Goal: Task Accomplishment & Management: Use online tool/utility

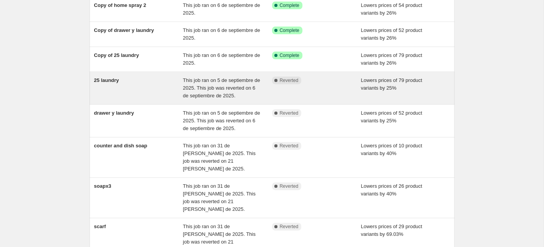
scroll to position [97, 0]
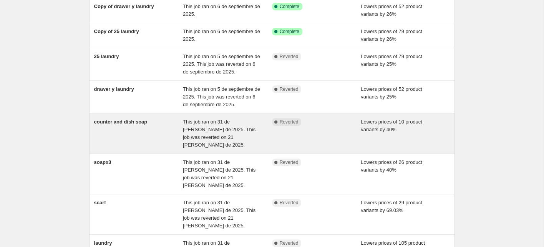
click at [172, 128] on div "counter and dish soap" at bounding box center [138, 133] width 89 height 31
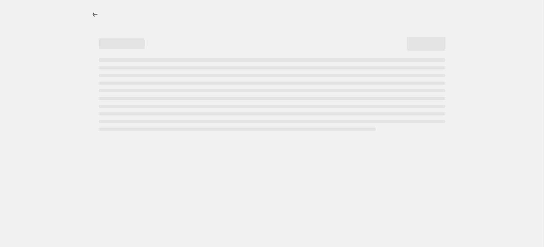
select select "percentage"
select select "collection"
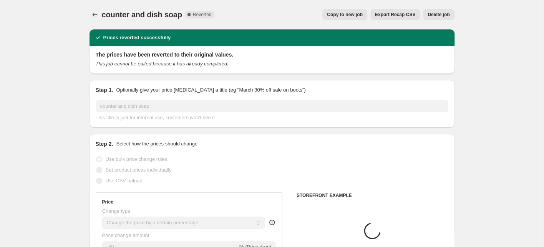
click at [346, 15] on span "Copy to new job" at bounding box center [345, 15] width 36 height 6
select select "percentage"
select select "collection"
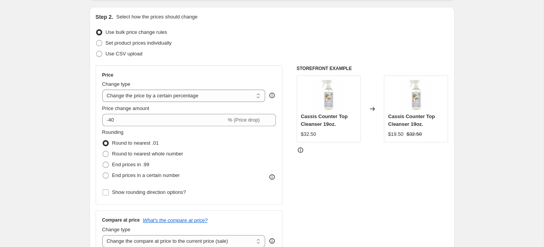
scroll to position [90, 0]
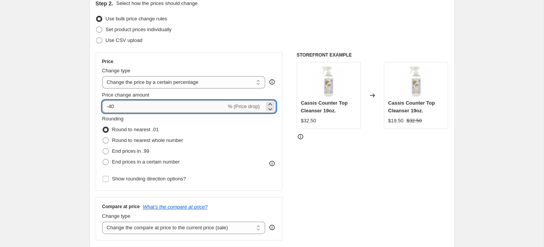
drag, startPoint x: 118, startPoint y: 106, endPoint x: 110, endPoint y: 105, distance: 7.8
click at [110, 106] on input "-40" at bounding box center [164, 106] width 124 height 12
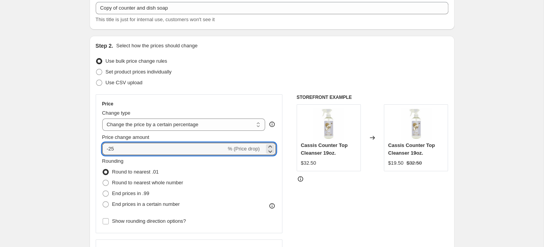
scroll to position [51, 0]
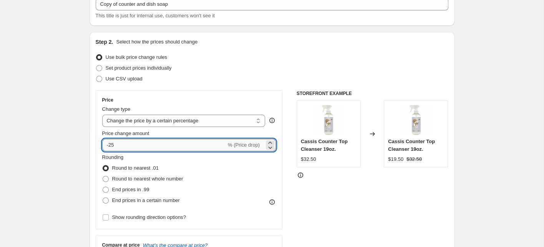
click at [184, 143] on input "-25" at bounding box center [164, 145] width 124 height 12
type input "-25"
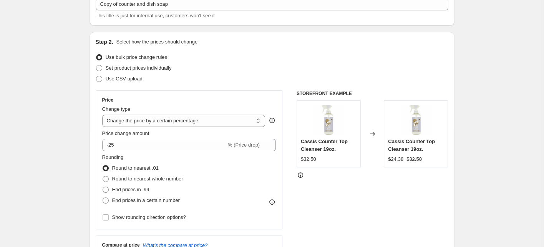
drag, startPoint x: 387, startPoint y: 202, endPoint x: 376, endPoint y: 199, distance: 10.6
click at [385, 202] on div "STOREFRONT EXAMPLE Cassis Counter Top Cleanser 19oz. $32.50 Changed to Cassis C…" at bounding box center [373, 184] width 152 height 188
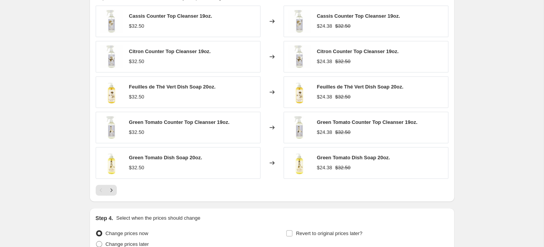
scroll to position [666, 0]
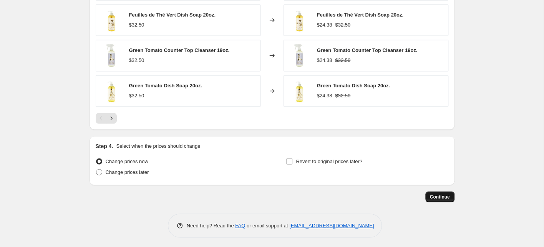
click at [440, 194] on span "Continue" at bounding box center [440, 196] width 20 height 6
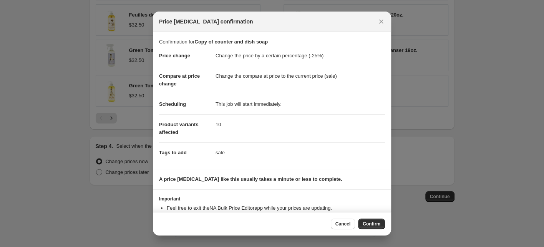
click at [368, 223] on span "Confirm" at bounding box center [372, 224] width 18 height 6
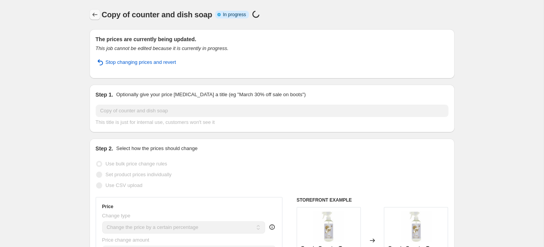
click at [95, 13] on icon "Price change jobs" at bounding box center [95, 15] width 8 height 8
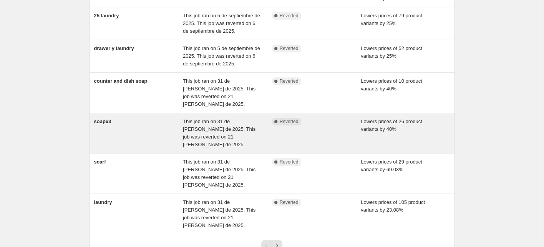
scroll to position [176, 0]
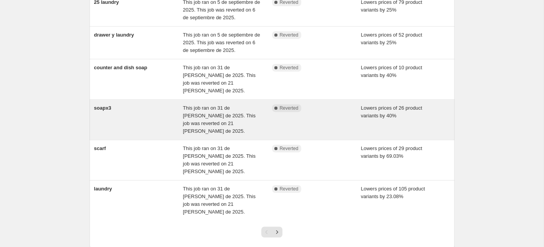
click at [134, 106] on div "soapx3" at bounding box center [138, 119] width 89 height 31
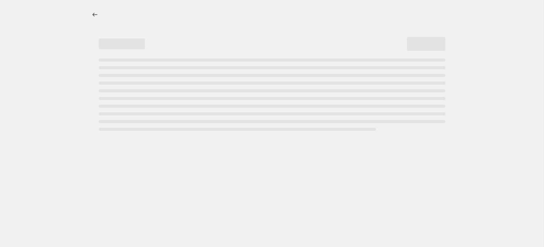
select select "percentage"
select select "collection"
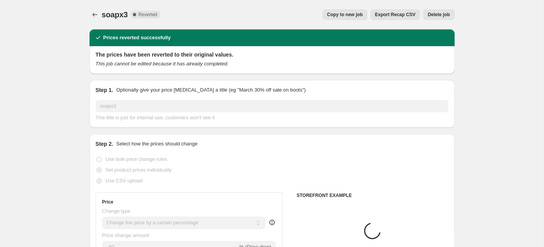
click at [350, 14] on span "Copy to new job" at bounding box center [345, 15] width 36 height 6
select select "percentage"
select select "collection"
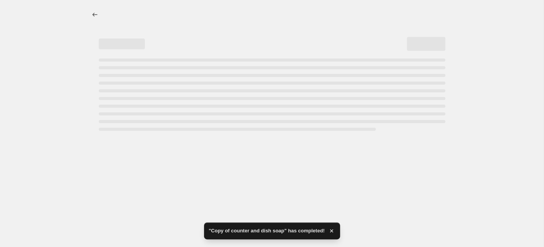
select select "percentage"
select select "collection"
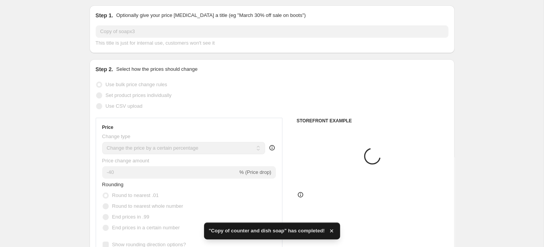
scroll to position [44, 0]
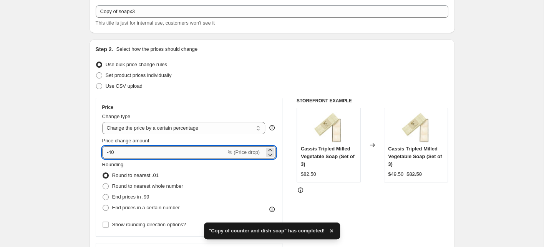
drag, startPoint x: 110, startPoint y: 151, endPoint x: 126, endPoint y: 151, distance: 15.8
click at [126, 151] on input "-40" at bounding box center [164, 152] width 124 height 12
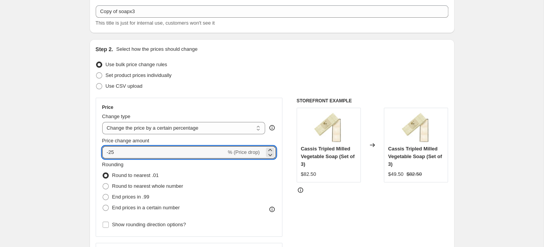
type input "-25"
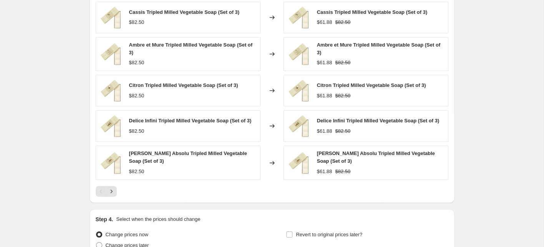
scroll to position [654, 0]
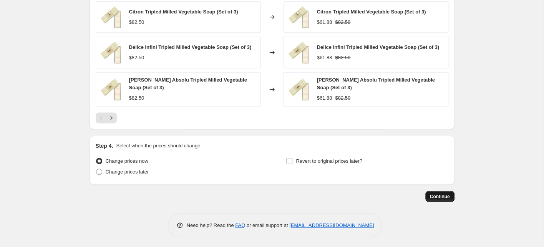
click at [437, 195] on span "Continue" at bounding box center [440, 196] width 20 height 6
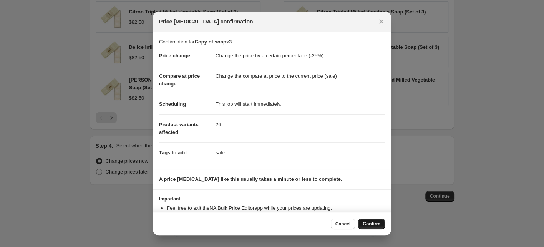
click at [373, 223] on span "Confirm" at bounding box center [372, 224] width 18 height 6
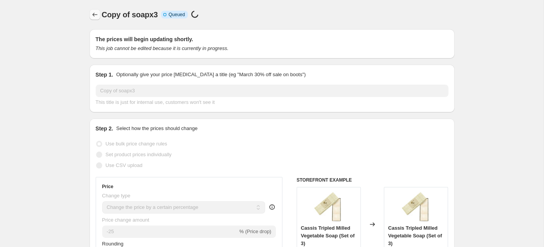
click at [93, 15] on icon "Price change jobs" at bounding box center [94, 15] width 5 height 4
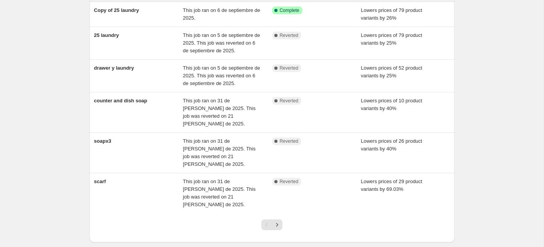
scroll to position [184, 0]
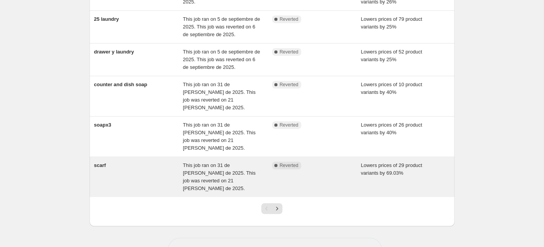
click at [128, 161] on div "scarf" at bounding box center [138, 176] width 89 height 31
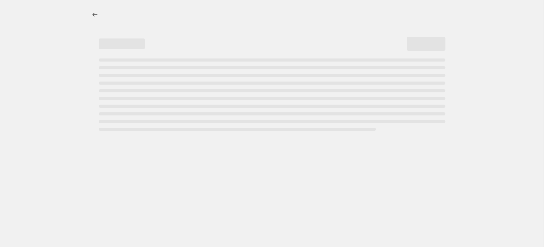
select select "percentage"
select select "collection"
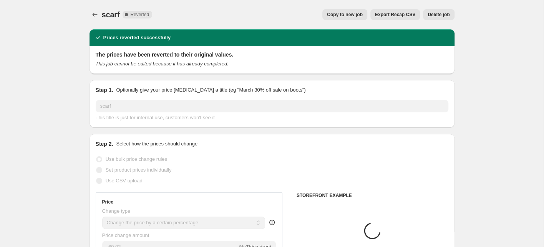
click at [347, 13] on span "Copy to new job" at bounding box center [345, 15] width 36 height 6
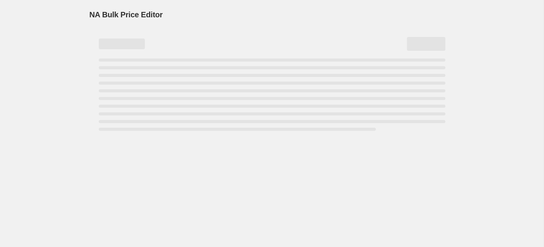
select select "percentage"
select select "collection"
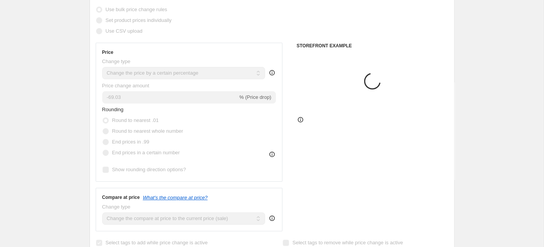
scroll to position [108, 0]
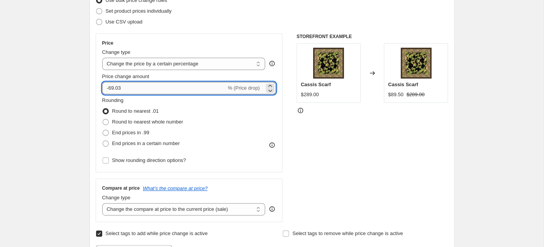
drag, startPoint x: 124, startPoint y: 87, endPoint x: 110, endPoint y: 86, distance: 14.3
click at [110, 86] on input "-69.03" at bounding box center [164, 88] width 124 height 12
type input "-25"
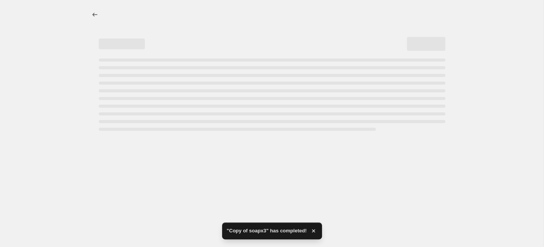
scroll to position [0, 0]
select select "percentage"
select select "collection"
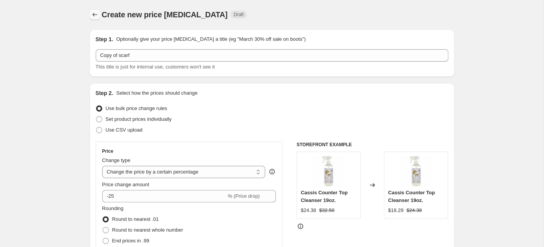
click at [95, 14] on icon "Price change jobs" at bounding box center [95, 15] width 8 height 8
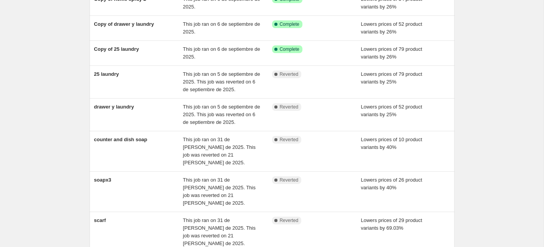
scroll to position [187, 0]
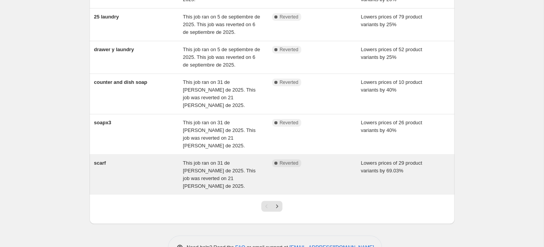
click at [138, 159] on div "scarf" at bounding box center [138, 174] width 89 height 31
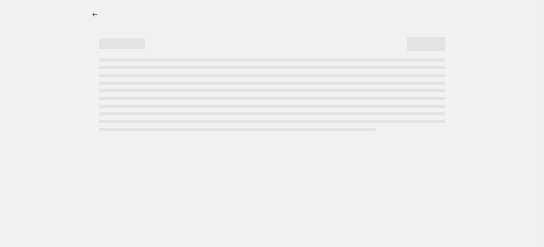
select select "percentage"
select select "collection"
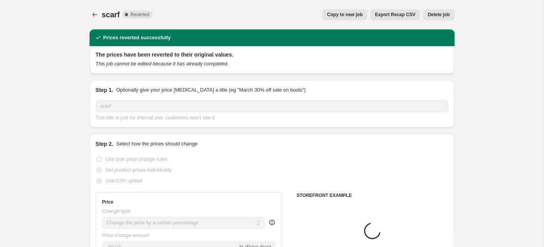
click at [341, 15] on span "Copy to new job" at bounding box center [345, 15] width 36 height 6
select select "percentage"
select select "collection"
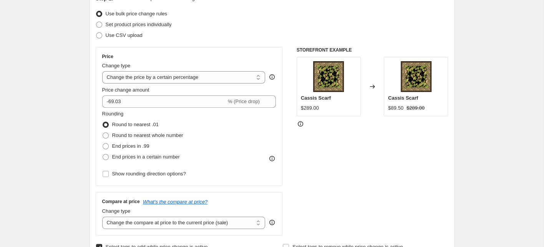
scroll to position [147, 0]
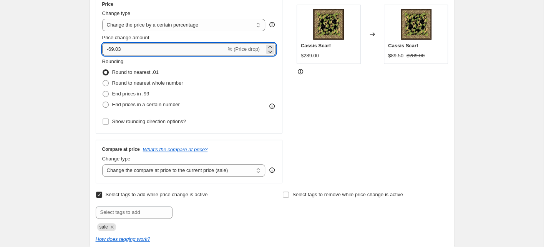
drag, startPoint x: 122, startPoint y: 46, endPoint x: 110, endPoint y: 46, distance: 12.3
click at [109, 46] on input "-69.03" at bounding box center [164, 49] width 124 height 12
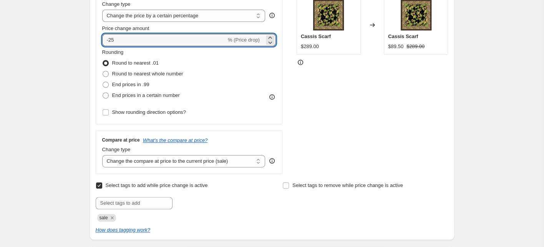
scroll to position [158, 0]
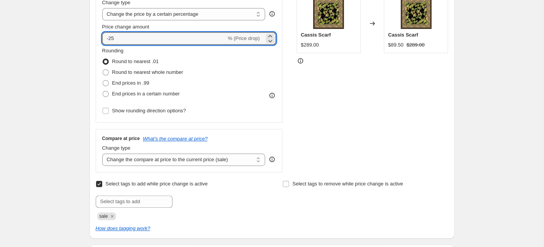
type input "-25"
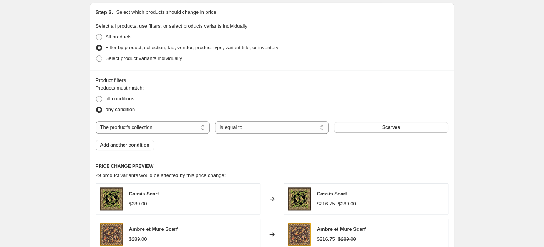
scroll to position [649, 0]
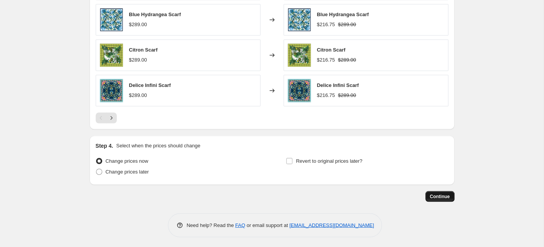
click at [436, 193] on span "Continue" at bounding box center [440, 196] width 20 height 6
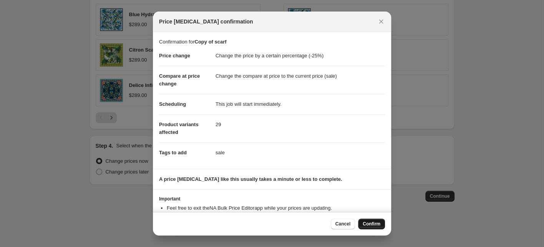
click at [371, 224] on span "Confirm" at bounding box center [372, 224] width 18 height 6
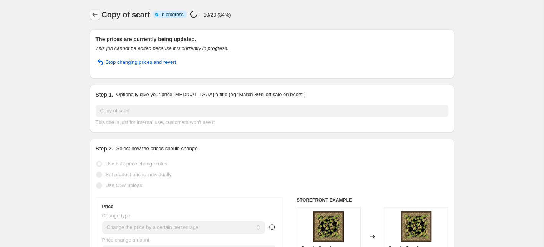
click at [95, 13] on icon "Price change jobs" at bounding box center [95, 15] width 8 height 8
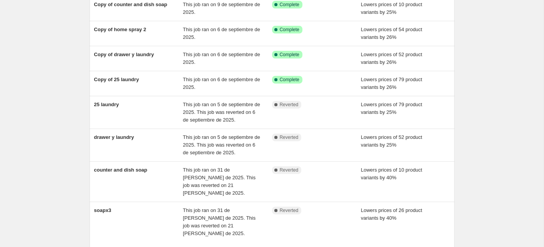
scroll to position [179, 0]
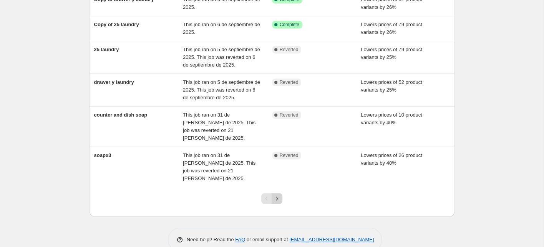
click at [279, 194] on icon "Next" at bounding box center [277, 198] width 8 height 8
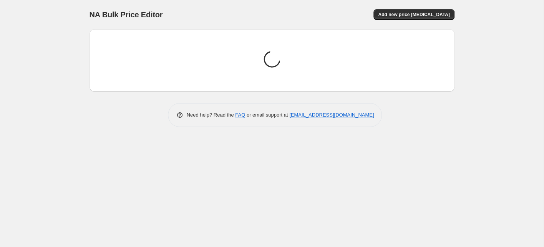
scroll to position [0, 0]
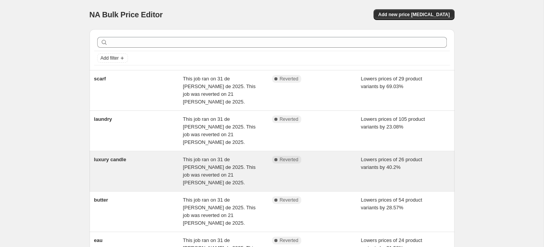
click at [132, 156] on div "luxury candle" at bounding box center [138, 171] width 89 height 31
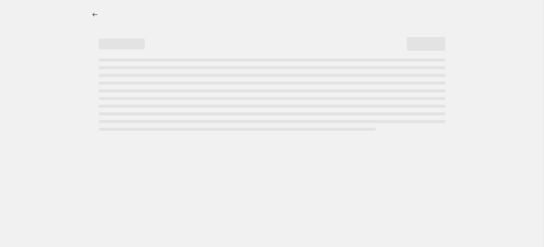
select select "percentage"
select select "collection"
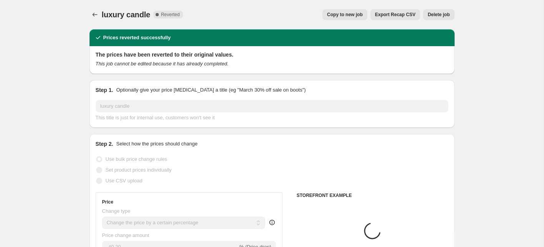
click at [347, 13] on span "Copy to new job" at bounding box center [345, 15] width 36 height 6
select select "percentage"
select select "collection"
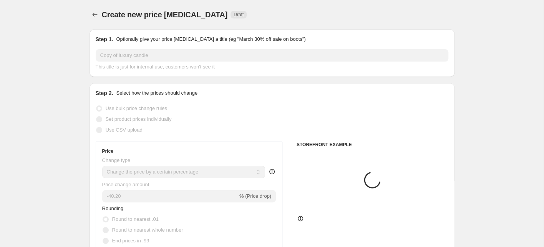
scroll to position [56, 0]
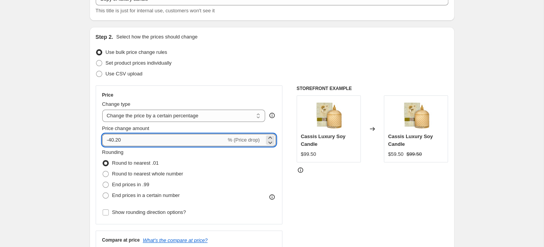
drag, startPoint x: 123, startPoint y: 138, endPoint x: 110, endPoint y: 137, distance: 12.7
click at [110, 137] on input "-40.20" at bounding box center [164, 140] width 124 height 12
click at [113, 141] on input "-425" at bounding box center [164, 140] width 124 height 12
type input "-25"
click at [329, 183] on div "STOREFRONT EXAMPLE Cassis Luxury Soy Candle $99.50 Changed to Cassis Luxury Soy…" at bounding box center [373, 179] width 152 height 188
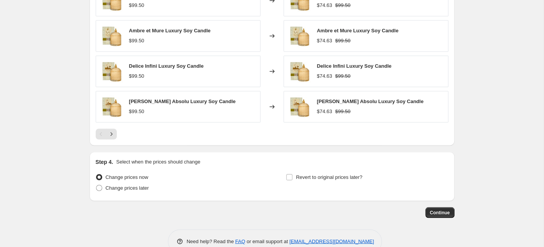
scroll to position [649, 0]
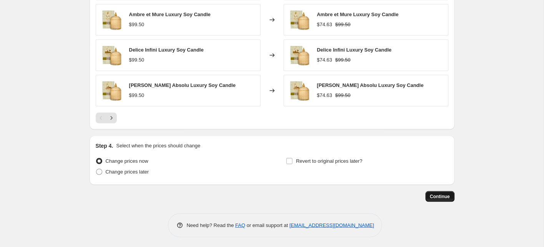
click at [442, 194] on span "Continue" at bounding box center [440, 196] width 20 height 6
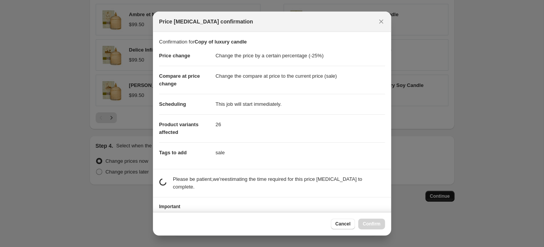
scroll to position [0, 0]
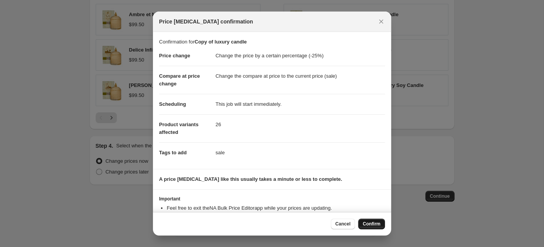
click at [377, 222] on span "Confirm" at bounding box center [372, 224] width 18 height 6
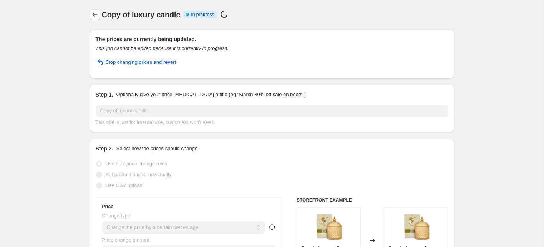
click at [93, 13] on icon "Price change jobs" at bounding box center [95, 15] width 8 height 8
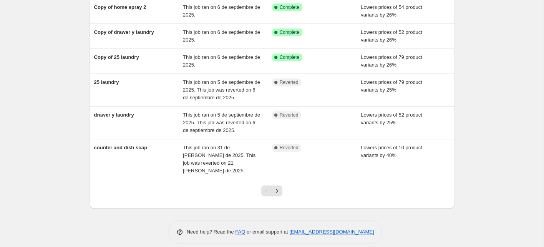
scroll to position [158, 0]
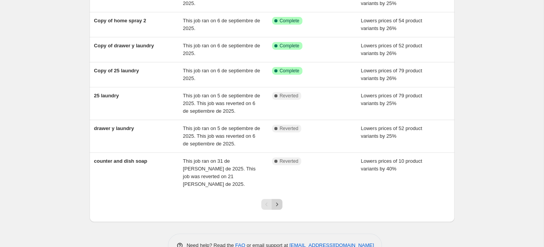
click at [279, 200] on icon "Next" at bounding box center [277, 204] width 8 height 8
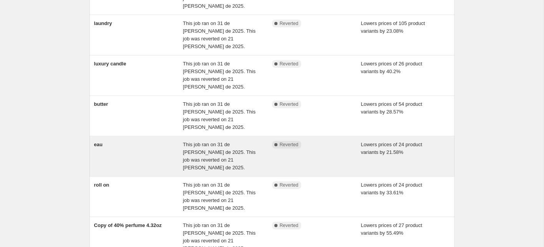
scroll to position [147, 0]
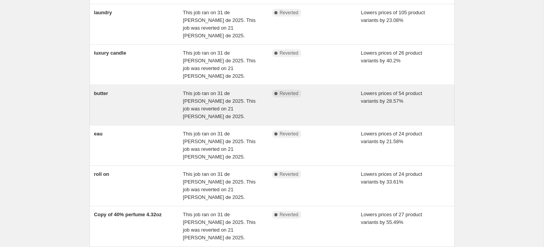
click at [173, 90] on div "butter" at bounding box center [138, 105] width 89 height 31
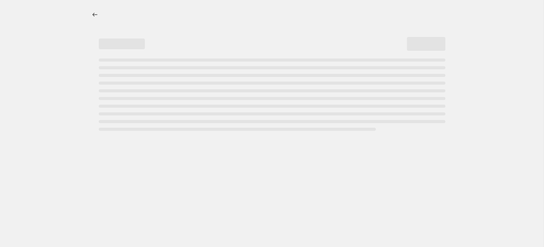
select select "percentage"
select select "collection"
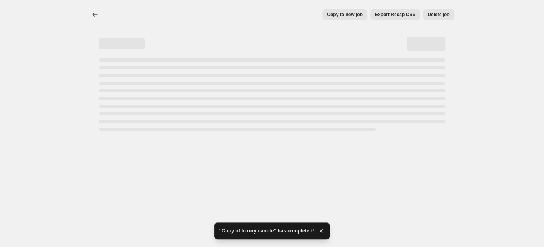
select select "percentage"
select select "collection"
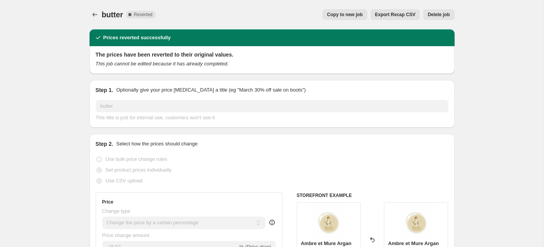
click at [345, 15] on span "Copy to new job" at bounding box center [345, 15] width 36 height 6
select select "percentage"
select select "collection"
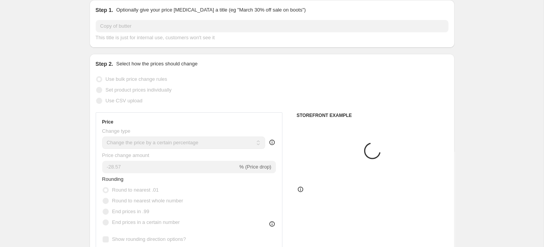
scroll to position [64, 0]
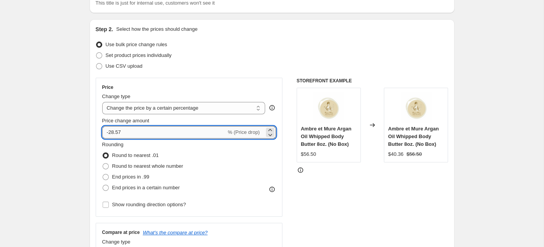
drag, startPoint x: 123, startPoint y: 128, endPoint x: 111, endPoint y: 131, distance: 12.3
click at [111, 131] on input "-28.57" at bounding box center [164, 132] width 124 height 12
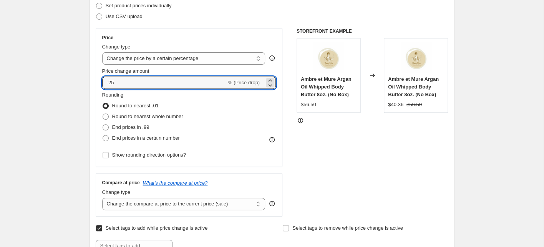
scroll to position [223, 0]
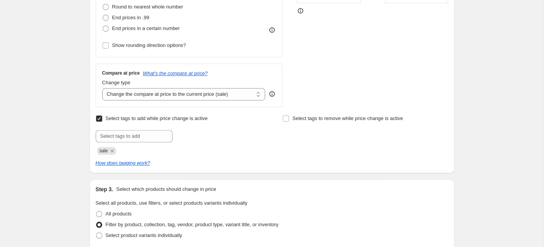
type input "-25"
click at [358, 70] on div "STOREFRONT EXAMPLE Ambre et Mure Argan Oil Whipped Body Butter 8oz. (No Box) $5…" at bounding box center [373, 13] width 152 height 188
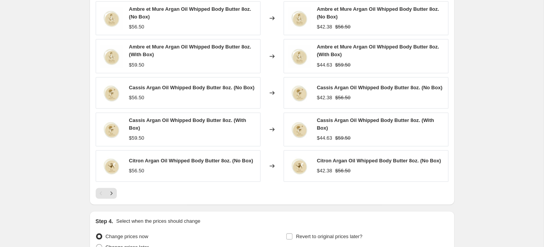
scroll to position [657, 0]
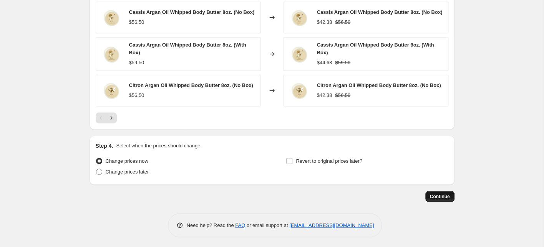
click at [438, 195] on span "Continue" at bounding box center [440, 196] width 20 height 6
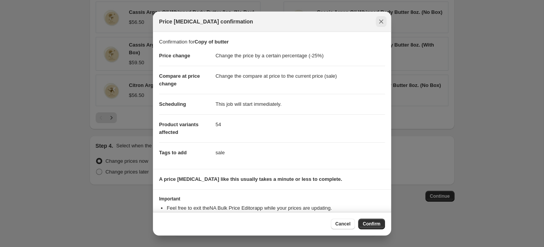
click at [382, 21] on icon "Close" at bounding box center [381, 22] width 8 height 8
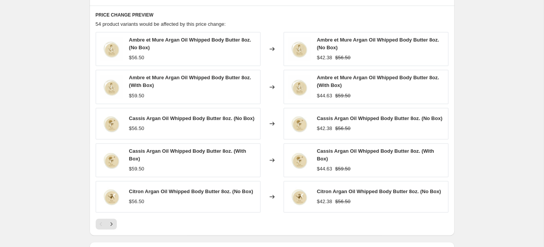
scroll to position [571, 0]
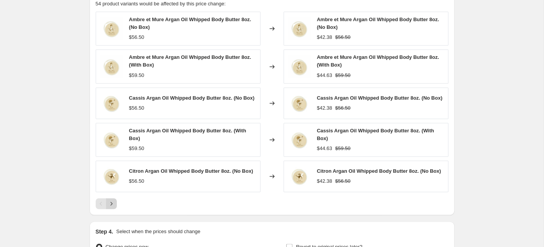
click at [113, 200] on icon "Next" at bounding box center [112, 203] width 8 height 8
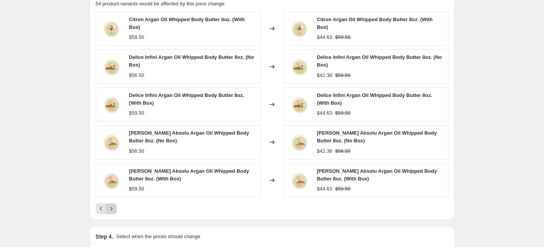
click at [113, 206] on icon "Next" at bounding box center [112, 208] width 8 height 8
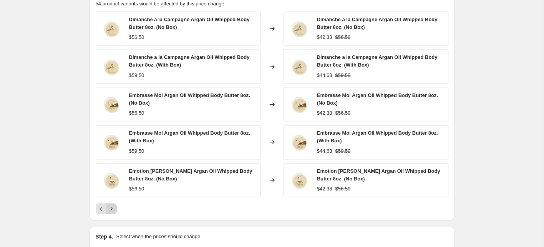
click at [110, 209] on icon "Next" at bounding box center [112, 208] width 8 height 8
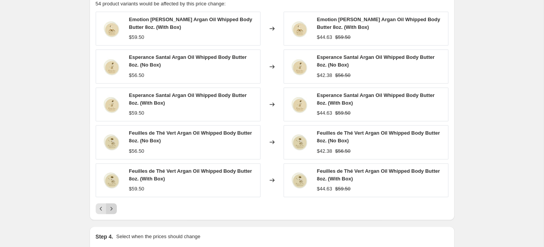
click at [111, 207] on icon "Next" at bounding box center [112, 208] width 8 height 8
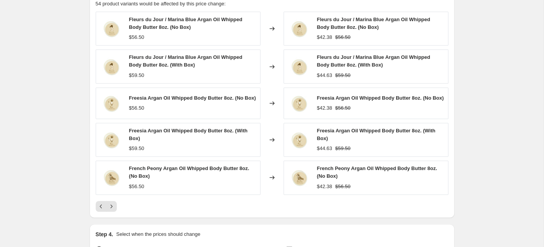
click at [115, 204] on icon "Next" at bounding box center [112, 206] width 8 height 8
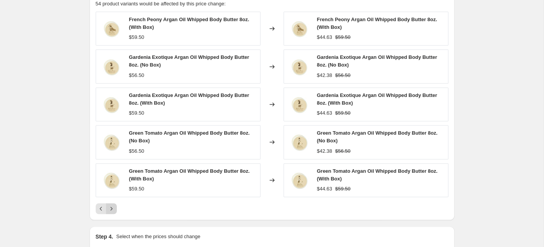
click at [113, 206] on icon "Next" at bounding box center [112, 208] width 8 height 8
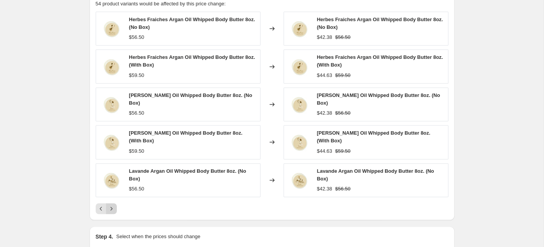
click at [113, 205] on icon "Next" at bounding box center [112, 208] width 8 height 8
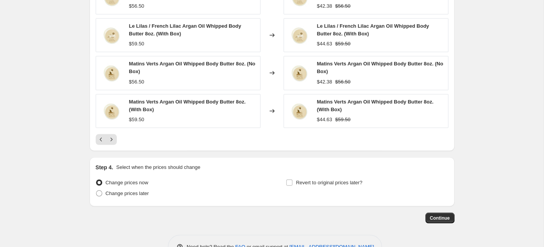
scroll to position [662, 0]
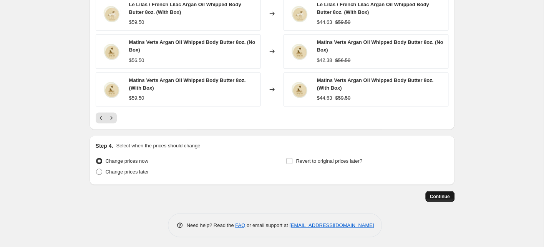
click at [445, 193] on span "Continue" at bounding box center [440, 196] width 20 height 6
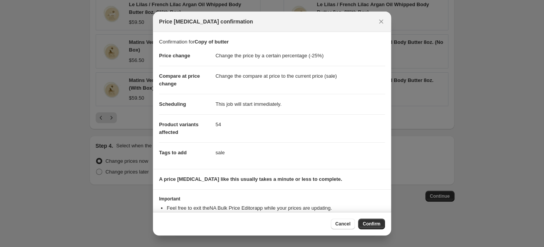
click at [374, 221] on span "Confirm" at bounding box center [372, 224] width 18 height 6
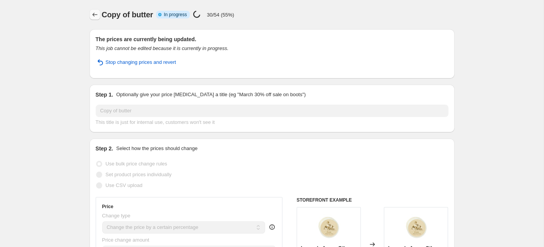
click at [94, 15] on icon "Price change jobs" at bounding box center [95, 15] width 8 height 8
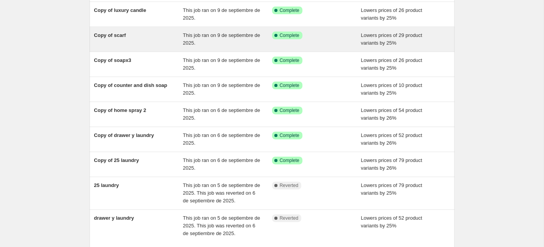
scroll to position [164, 0]
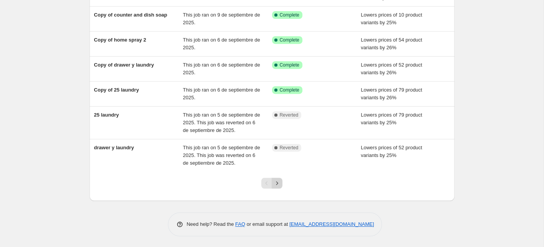
click at [277, 181] on icon "Next" at bounding box center [277, 182] width 2 height 3
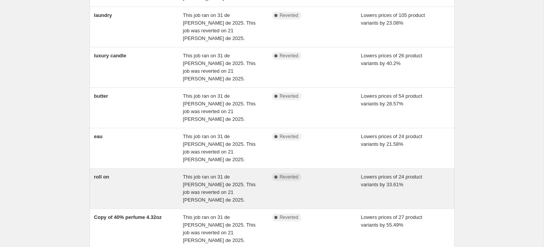
scroll to position [192, 0]
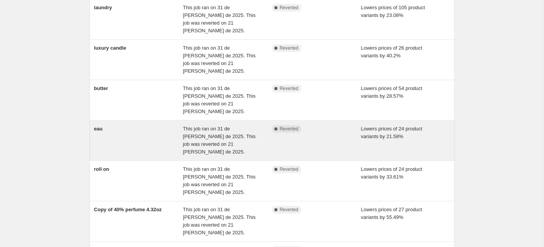
click at [105, 125] on div "eau" at bounding box center [138, 140] width 89 height 31
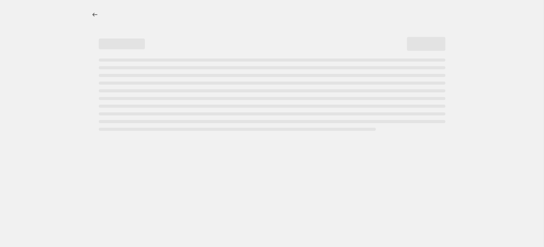
select select "percentage"
select select "collection"
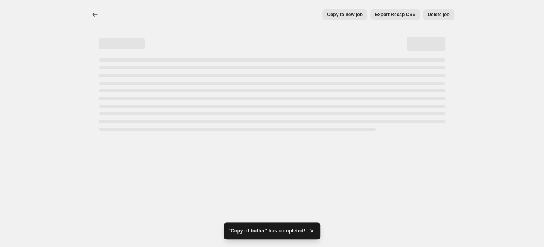
select select "percentage"
select select "collection"
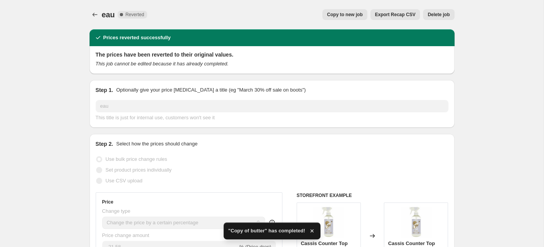
click at [356, 11] on button "Copy to new job" at bounding box center [344, 14] width 45 height 11
select select "percentage"
select select "collection"
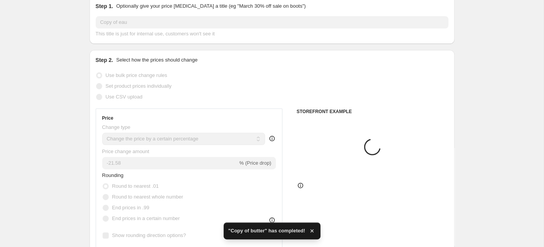
scroll to position [90, 0]
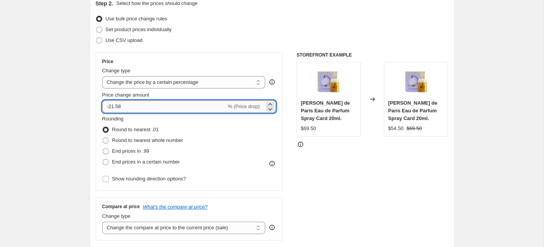
drag, startPoint x: 123, startPoint y: 107, endPoint x: 112, endPoint y: 108, distance: 11.2
click at [112, 108] on input "-21.58" at bounding box center [164, 106] width 124 height 12
type input "-25"
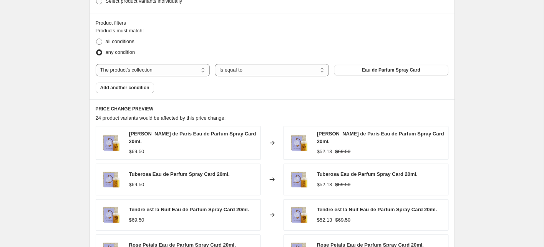
scroll to position [649, 0]
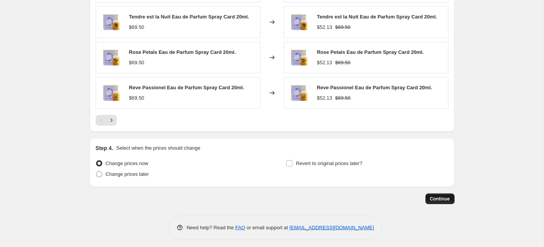
click at [443, 195] on span "Continue" at bounding box center [440, 198] width 20 height 6
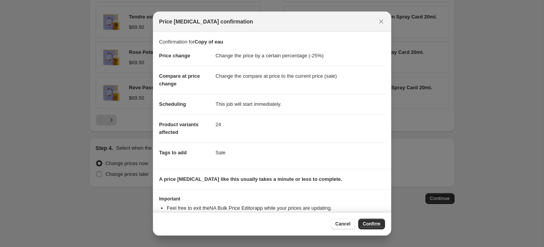
click at [372, 224] on span "Confirm" at bounding box center [372, 224] width 18 height 6
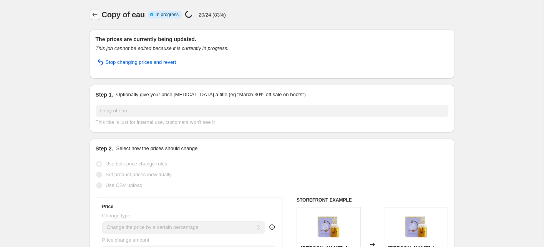
click at [91, 14] on icon "Price change jobs" at bounding box center [95, 15] width 8 height 8
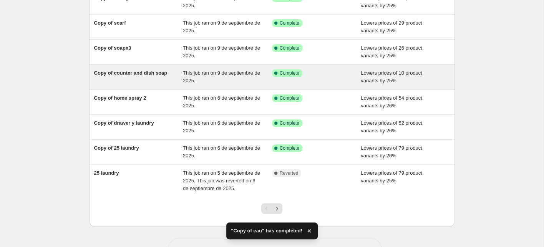
scroll to position [156, 0]
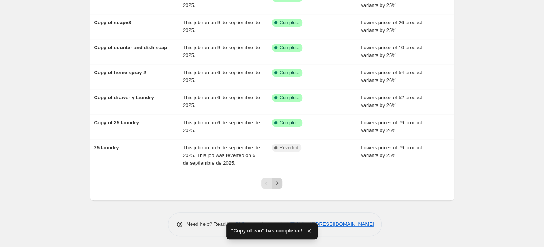
click at [277, 182] on icon "Next" at bounding box center [277, 183] width 8 height 8
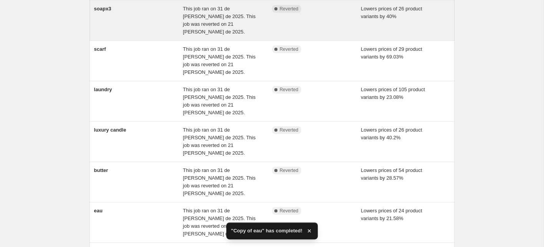
scroll to position [219, 0]
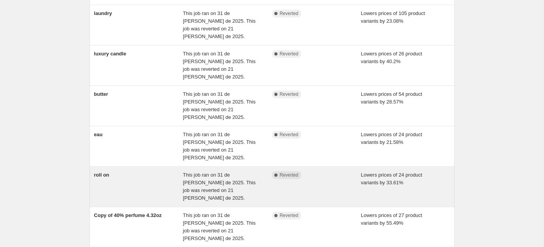
click at [116, 171] on div "roll on" at bounding box center [138, 186] width 89 height 31
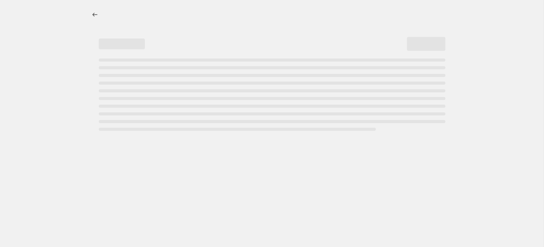
select select "percentage"
select select "collection"
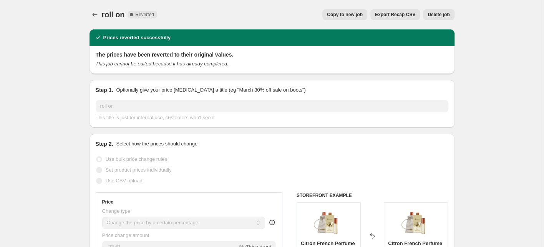
scroll to position [7, 0]
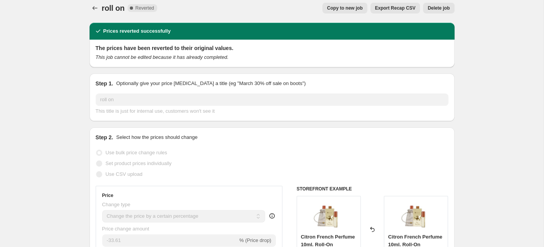
click at [339, 9] on span "Copy to new job" at bounding box center [345, 8] width 36 height 6
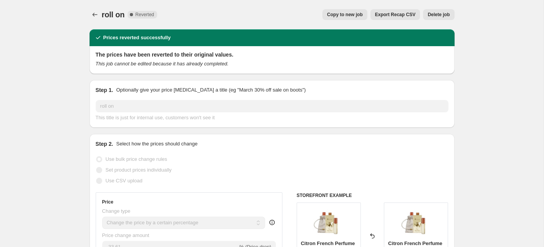
select select "percentage"
select select "collection"
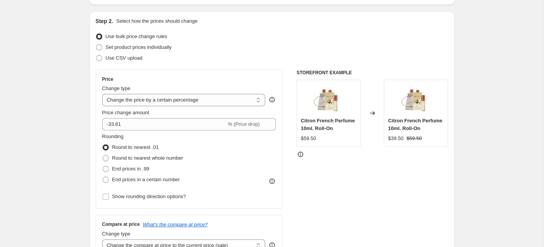
scroll to position [63, 0]
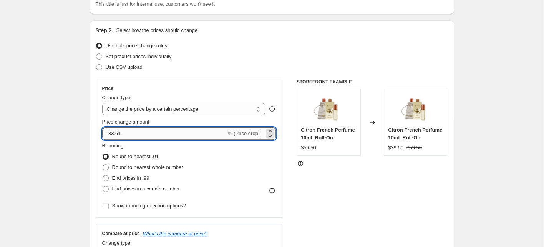
drag, startPoint x: 125, startPoint y: 131, endPoint x: 110, endPoint y: 133, distance: 15.0
click at [110, 133] on input "-33.61" at bounding box center [164, 133] width 124 height 12
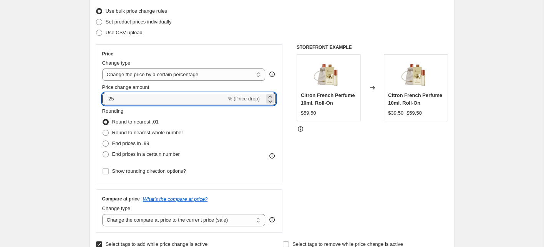
scroll to position [103, 0]
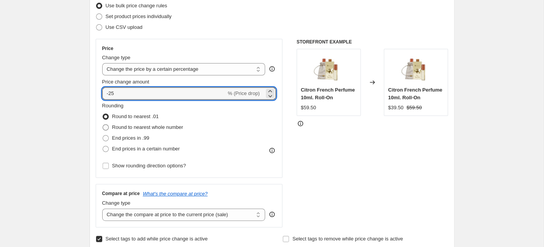
type input "-25"
click at [106, 126] on span at bounding box center [106, 127] width 6 height 6
click at [103, 125] on input "Round to nearest whole number" at bounding box center [103, 124] width 0 height 0
radio input "true"
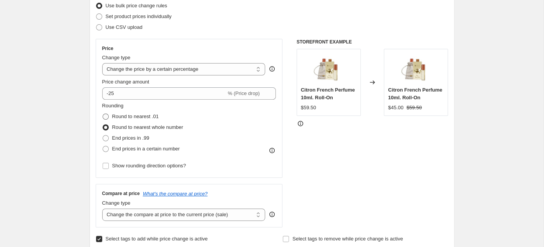
click at [105, 115] on span at bounding box center [106, 116] width 6 height 6
click at [103, 114] on input "Round to nearest .01" at bounding box center [103, 113] width 0 height 0
radio input "true"
click at [105, 139] on span at bounding box center [106, 138] width 6 height 6
click at [103, 135] on input "End prices in .99" at bounding box center [103, 135] width 0 height 0
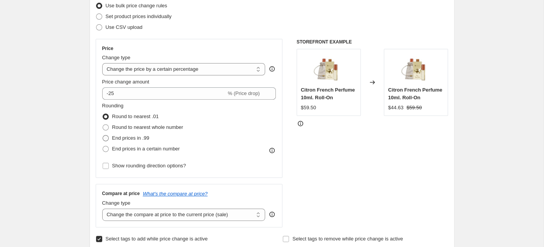
radio input "true"
click at [105, 151] on span at bounding box center [106, 149] width 6 height 6
click at [103, 146] on input "End prices in a certain number" at bounding box center [103, 146] width 0 height 0
radio input "true"
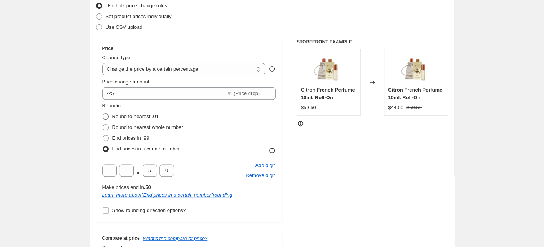
click at [105, 114] on span at bounding box center [106, 116] width 6 height 6
click at [103, 114] on input "Round to nearest .01" at bounding box center [103, 113] width 0 height 0
radio input "true"
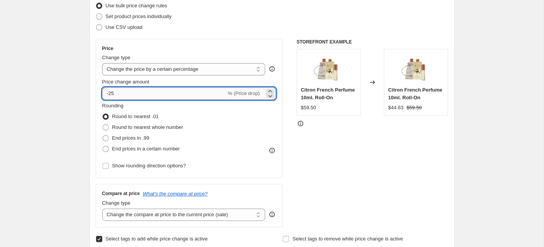
click at [126, 94] on input "-25" at bounding box center [164, 93] width 124 height 12
type input "-25.10"
drag, startPoint x: 333, startPoint y: 151, endPoint x: 323, endPoint y: 149, distance: 9.7
click at [333, 151] on div "STOREFRONT EXAMPLE Citron French Perfume 10ml. Roll-On $59.50 Changed to Citron…" at bounding box center [373, 133] width 152 height 188
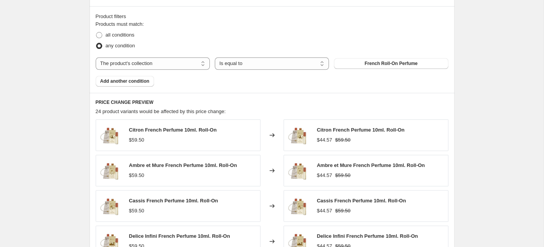
scroll to position [649, 0]
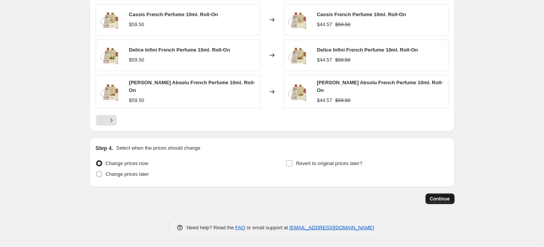
click at [430, 197] on button "Continue" at bounding box center [439, 198] width 29 height 11
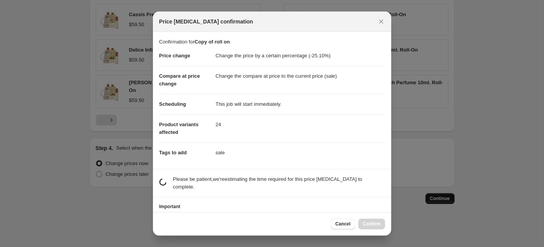
scroll to position [0, 0]
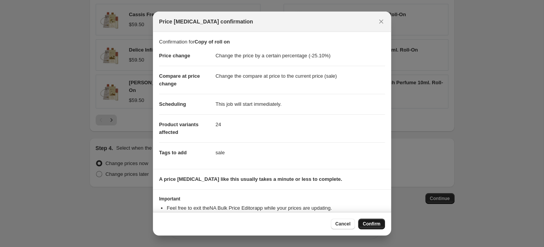
click at [374, 223] on span "Confirm" at bounding box center [372, 224] width 18 height 6
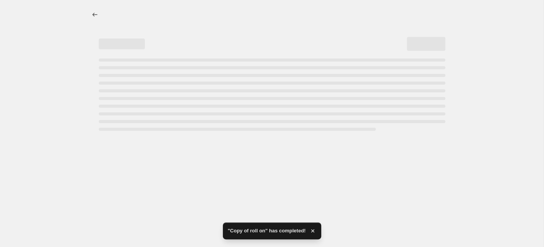
select select "percentage"
select select "collection"
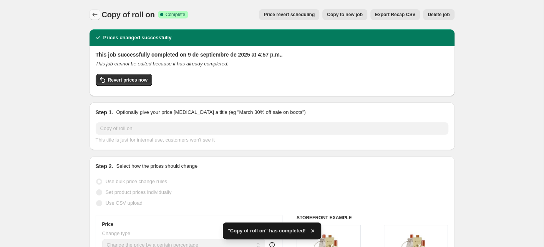
click at [94, 15] on icon "Price change jobs" at bounding box center [95, 15] width 8 height 8
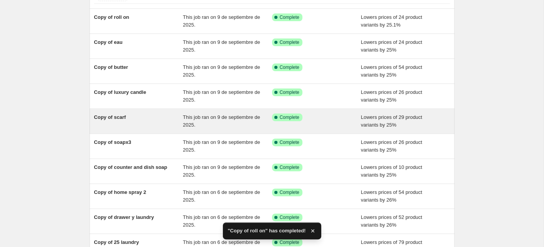
scroll to position [148, 0]
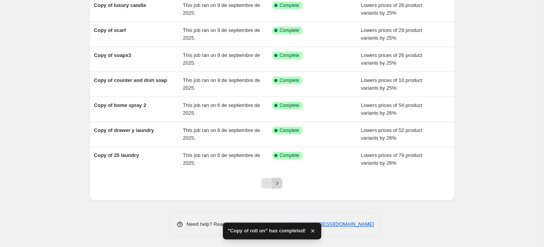
click at [276, 181] on icon "Next" at bounding box center [277, 183] width 8 height 8
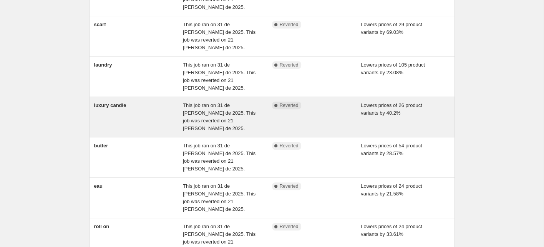
scroll to position [225, 0]
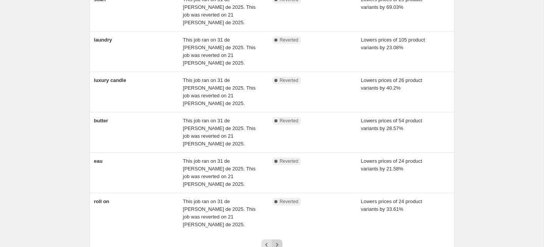
click at [277, 241] on icon "Next" at bounding box center [277, 245] width 8 height 8
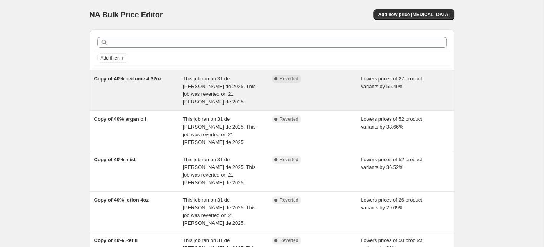
click at [152, 81] on span "Copy of 40% perfume 4.32oz" at bounding box center [128, 79] width 68 height 6
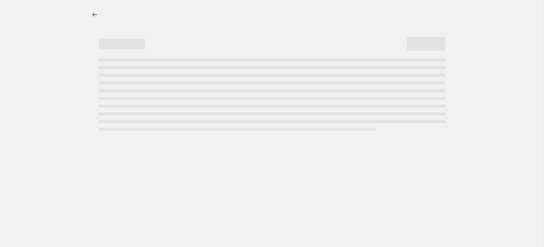
select select "percentage"
select select "collection"
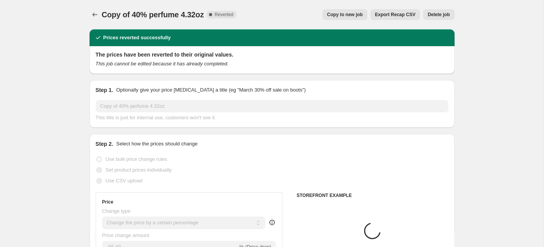
click at [338, 15] on span "Copy to new job" at bounding box center [345, 15] width 36 height 6
select select "percentage"
select select "collection"
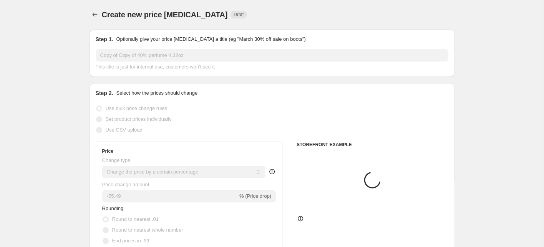
scroll to position [44, 0]
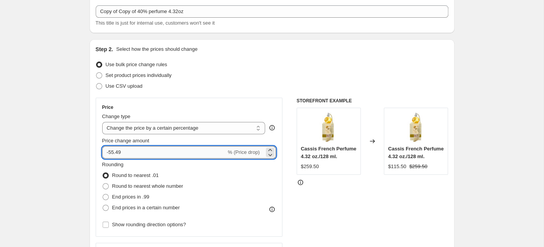
drag, startPoint x: 126, startPoint y: 153, endPoint x: 110, endPoint y: 152, distance: 15.8
click at [110, 152] on input "-55.49" at bounding box center [164, 152] width 124 height 12
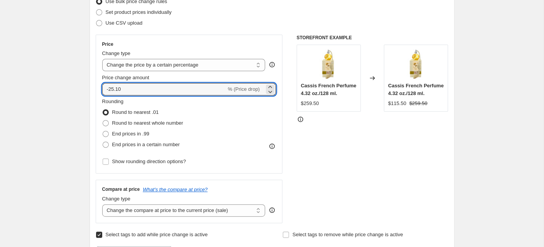
scroll to position [138, 0]
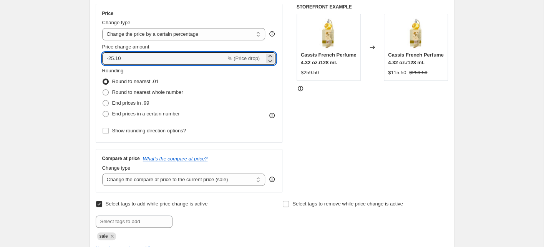
type input "-25.10"
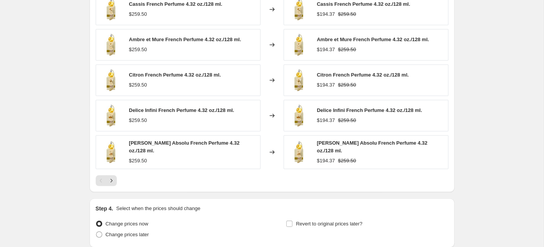
scroll to position [649, 0]
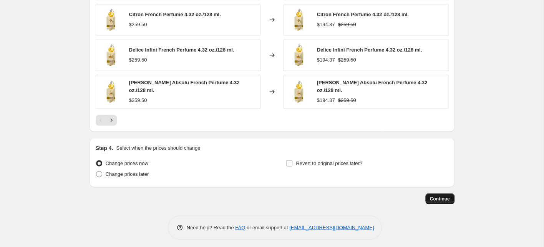
click at [432, 196] on span "Continue" at bounding box center [440, 198] width 20 height 6
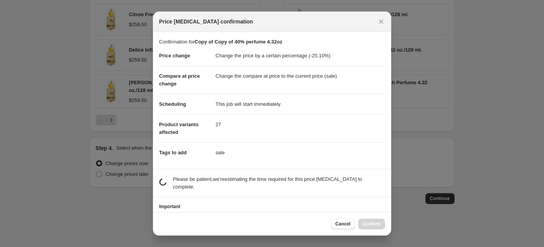
scroll to position [0, 0]
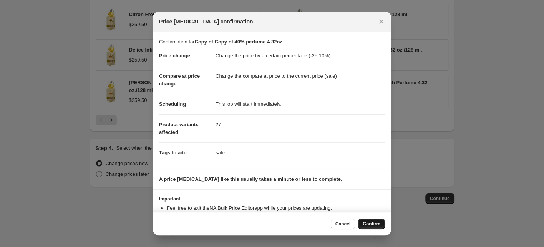
click at [370, 224] on span "Confirm" at bounding box center [372, 224] width 18 height 6
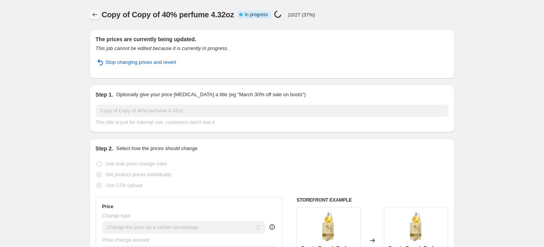
click at [92, 14] on icon "Price change jobs" at bounding box center [95, 15] width 8 height 8
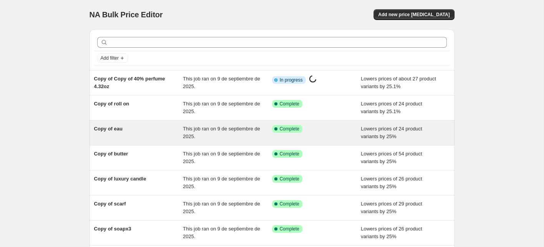
scroll to position [148, 0]
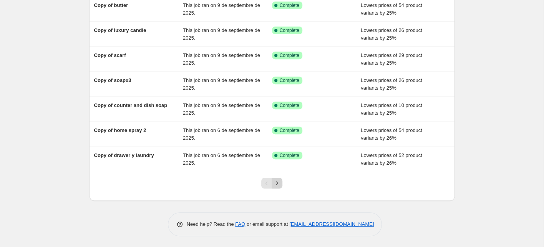
click at [277, 182] on icon "Next" at bounding box center [277, 182] width 2 height 3
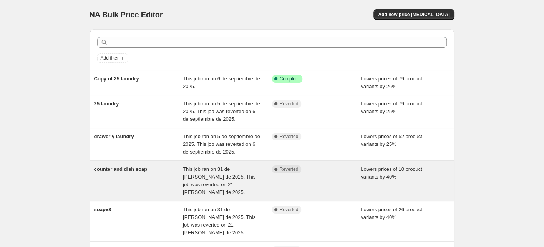
scroll to position [218, 0]
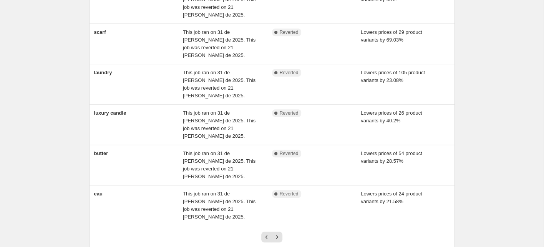
drag, startPoint x: 278, startPoint y: 185, endPoint x: 278, endPoint y: 174, distance: 10.8
click at [277, 233] on icon "Next" at bounding box center [277, 237] width 8 height 8
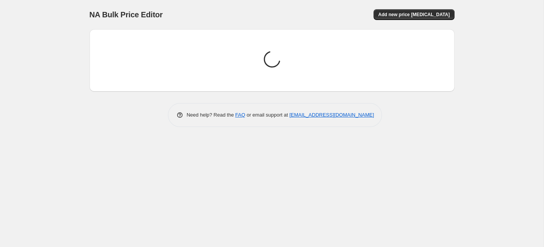
scroll to position [0, 0]
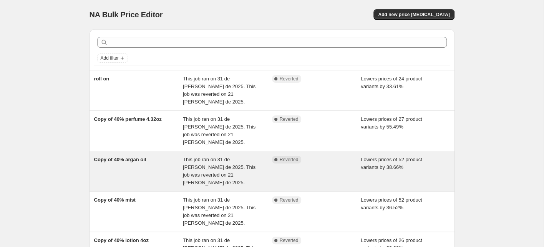
click at [149, 156] on div "Copy of 40% argan oil" at bounding box center [138, 171] width 89 height 31
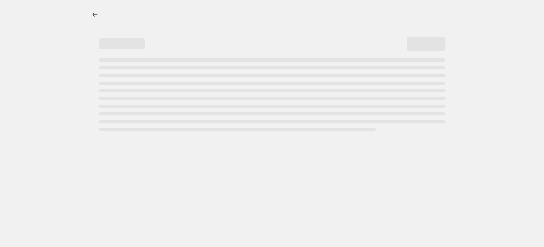
select select "percentage"
select select "collection"
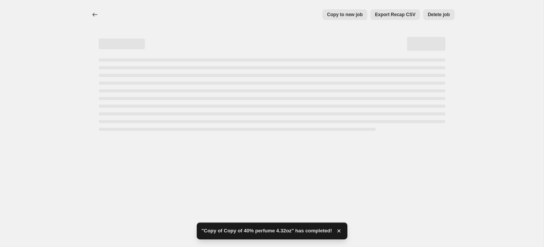
select select "percentage"
select select "collection"
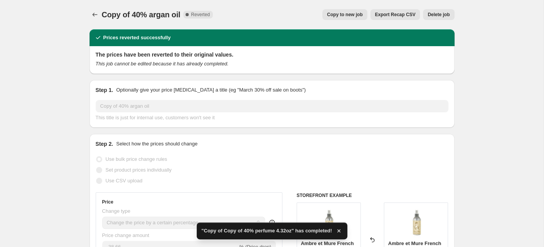
click at [339, 15] on span "Copy to new job" at bounding box center [345, 15] width 36 height 6
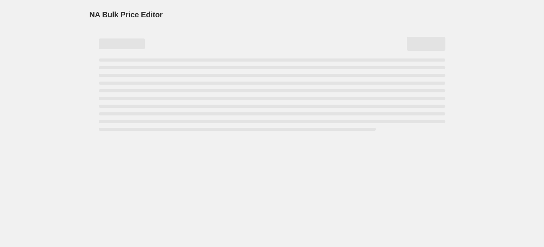
select select "percentage"
select select "collection"
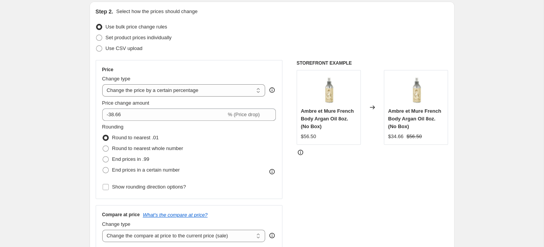
scroll to position [110, 0]
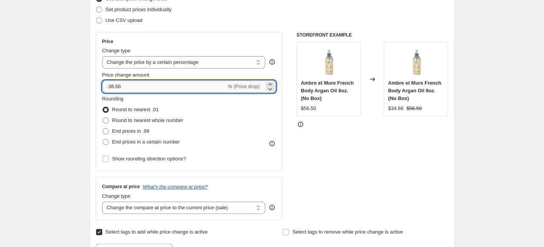
drag, startPoint x: 119, startPoint y: 88, endPoint x: 110, endPoint y: 87, distance: 9.6
click at [110, 87] on input "-38.66" at bounding box center [164, 86] width 124 height 12
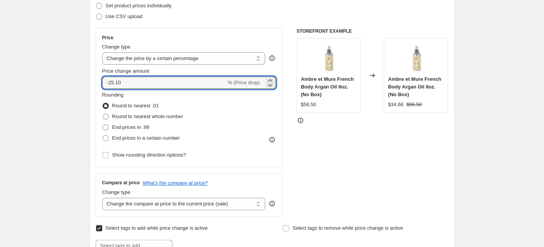
type input "-25.10"
click at [380, 161] on div "STOREFRONT EXAMPLE Ambre et Mure French Body Argan Oil 8oz. (No Box) $56.50 Cha…" at bounding box center [373, 122] width 152 height 188
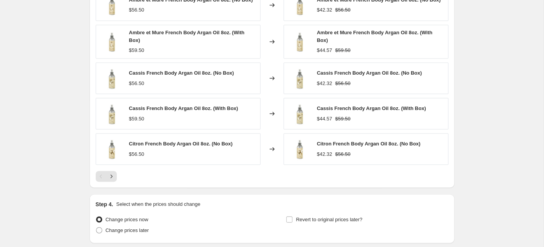
scroll to position [652, 0]
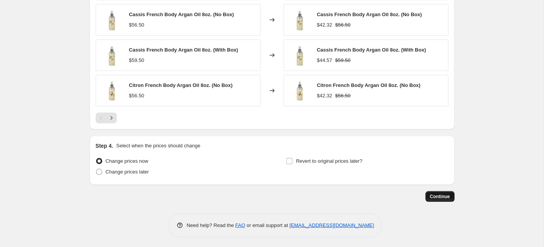
click at [441, 193] on span "Continue" at bounding box center [440, 196] width 20 height 6
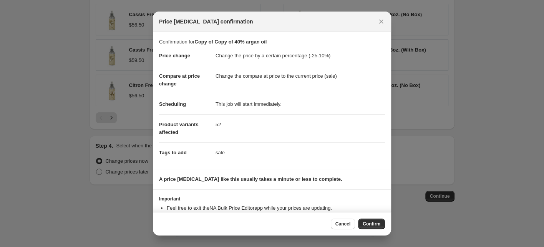
click at [375, 223] on span "Confirm" at bounding box center [372, 224] width 18 height 6
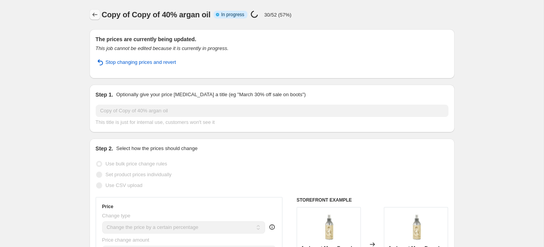
click at [95, 15] on icon "Price change jobs" at bounding box center [95, 15] width 8 height 8
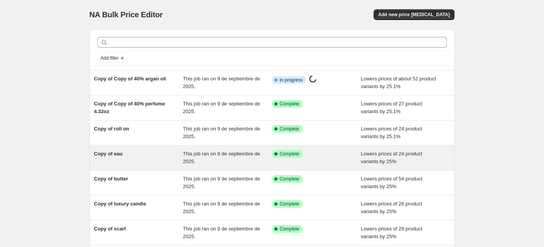
scroll to position [148, 0]
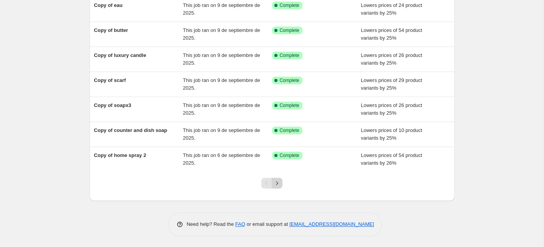
click at [277, 182] on icon "Next" at bounding box center [277, 183] width 8 height 8
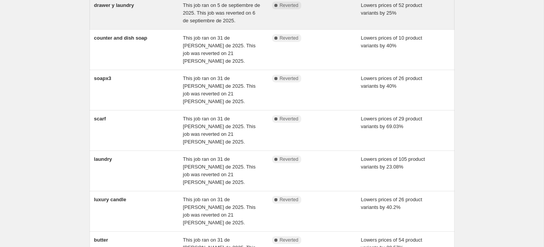
scroll to position [210, 0]
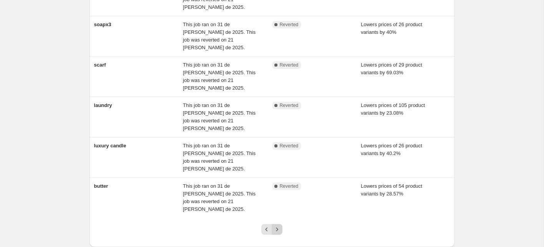
click at [279, 225] on icon "Next" at bounding box center [277, 229] width 8 height 8
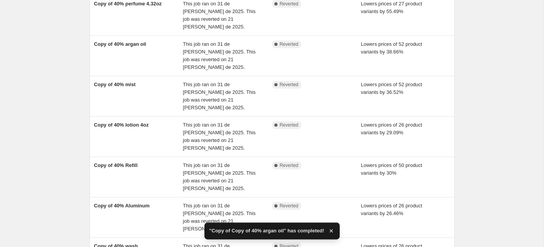
scroll to position [151, 0]
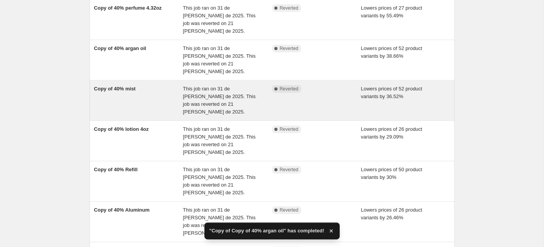
click at [151, 85] on div "Copy of 40% mist" at bounding box center [138, 100] width 89 height 31
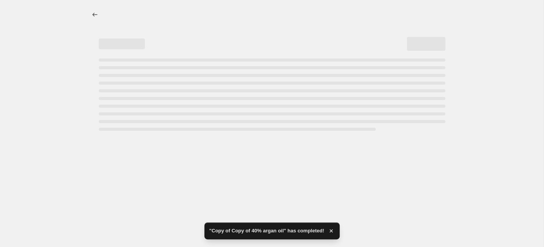
select select "percentage"
select select "collection"
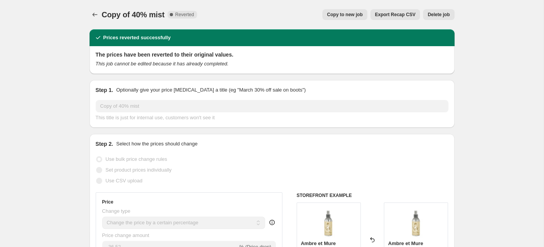
scroll to position [1, 0]
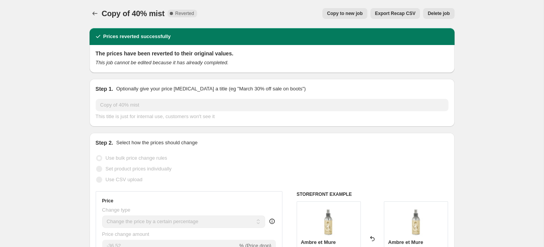
click at [338, 14] on span "Copy to new job" at bounding box center [345, 13] width 36 height 6
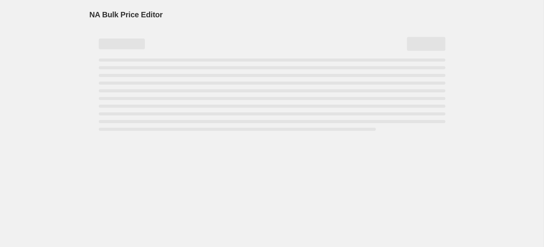
select select "percentage"
select select "collection"
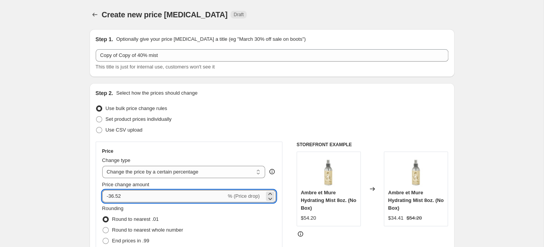
drag, startPoint x: 115, startPoint y: 195, endPoint x: 109, endPoint y: 194, distance: 6.6
click at [110, 195] on input "-36.52" at bounding box center [164, 196] width 124 height 12
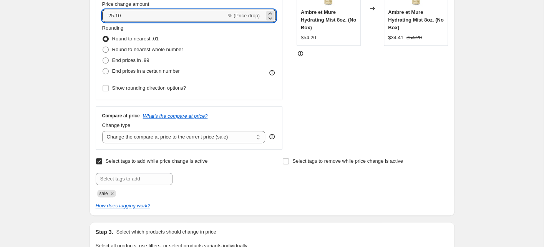
scroll to position [329, 0]
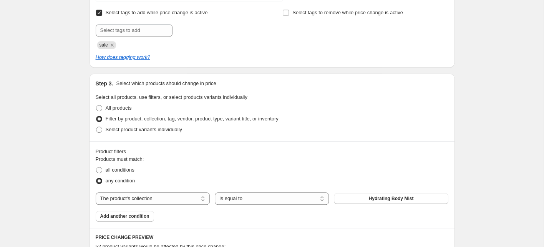
type input "-25.10"
click at [490, 67] on div "Create new price [MEDICAL_DATA]. This page is ready Create new price [MEDICAL_D…" at bounding box center [272, 120] width 544 height 898
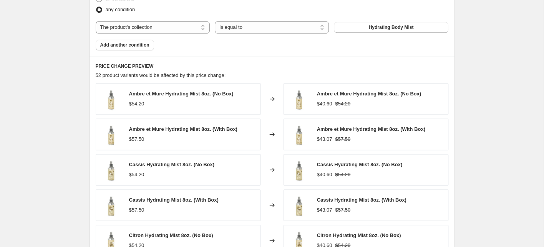
scroll to position [638, 0]
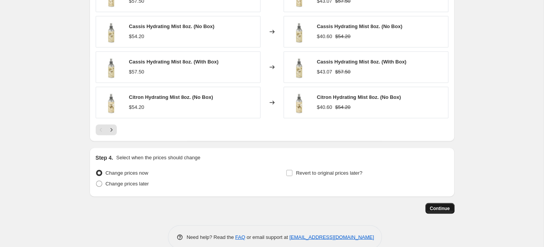
click at [439, 206] on span "Continue" at bounding box center [440, 208] width 20 height 6
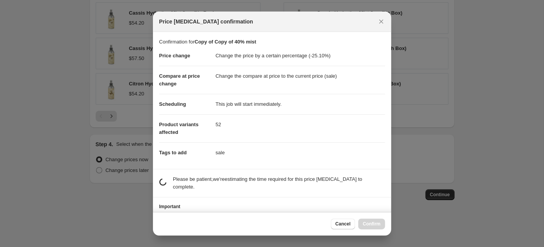
scroll to position [0, 0]
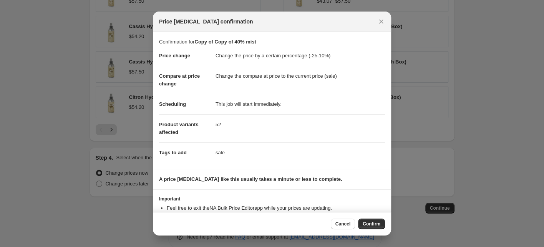
click at [376, 224] on span "Confirm" at bounding box center [372, 224] width 18 height 6
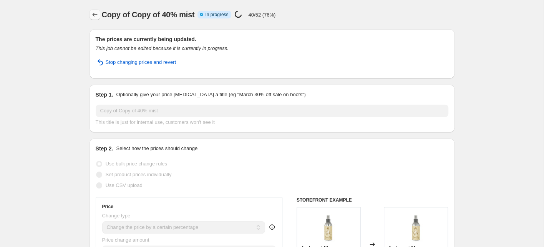
click at [93, 12] on icon "Price change jobs" at bounding box center [95, 15] width 8 height 8
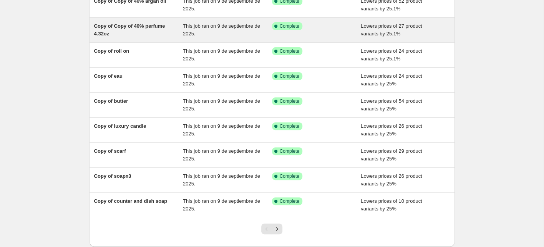
scroll to position [148, 0]
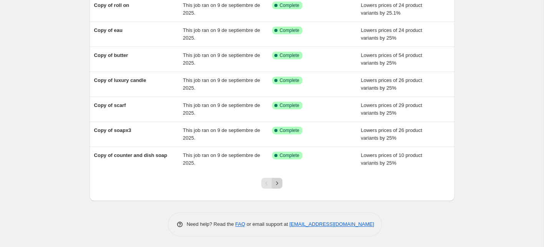
click at [278, 182] on icon "Next" at bounding box center [277, 182] width 2 height 3
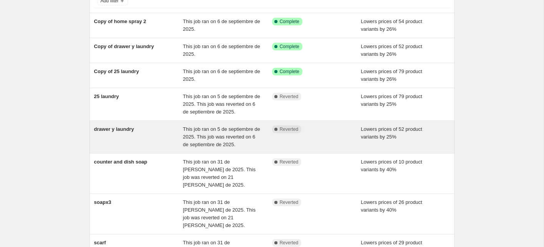
scroll to position [202, 0]
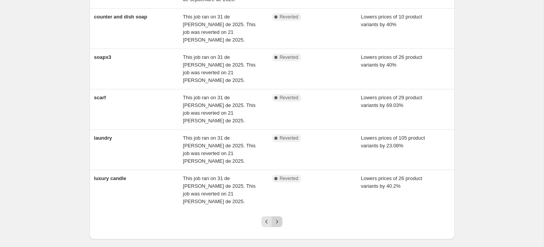
click at [277, 218] on icon "Next" at bounding box center [277, 222] width 8 height 8
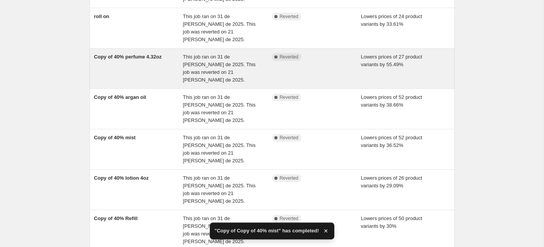
scroll to position [172, 0]
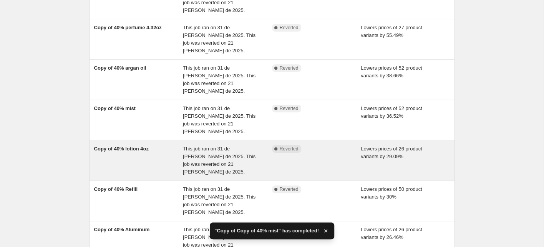
click at [143, 145] on div "Copy of 40% lotion 4oz" at bounding box center [138, 160] width 89 height 31
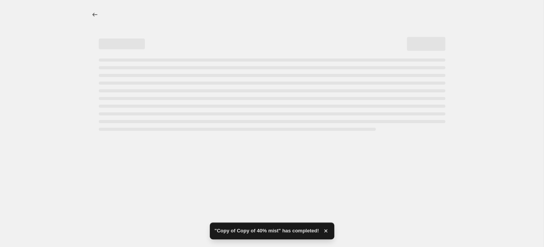
select select "percentage"
select select "collection"
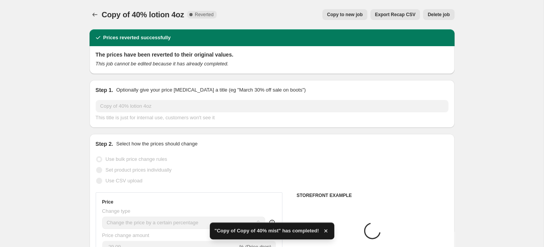
click at [342, 15] on span "Copy to new job" at bounding box center [345, 15] width 36 height 6
select select "percentage"
select select "collection"
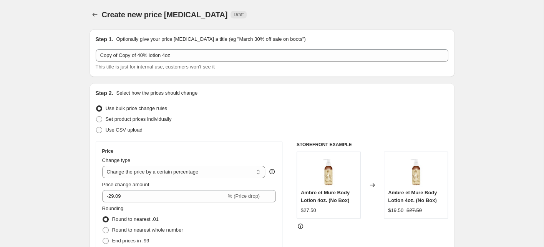
scroll to position [49, 0]
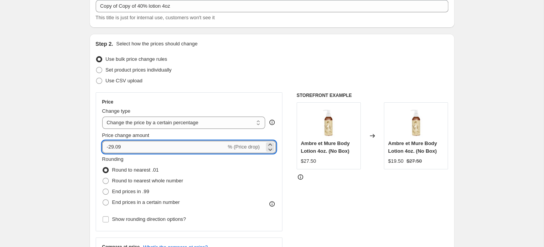
drag, startPoint x: 130, startPoint y: 147, endPoint x: 111, endPoint y: 149, distance: 18.9
click at [111, 149] on input "-29.09" at bounding box center [164, 147] width 124 height 12
type input "-25.10"
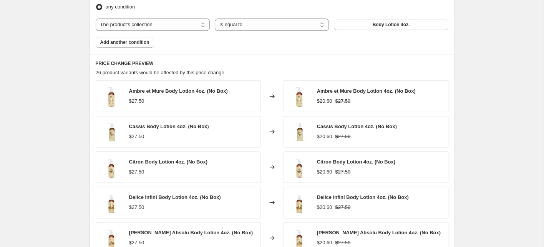
scroll to position [649, 0]
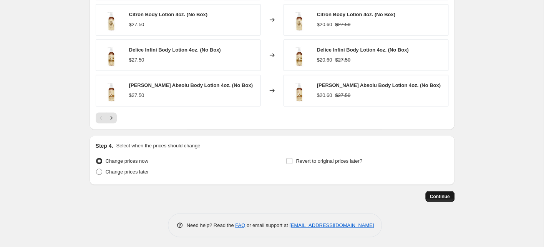
click at [444, 194] on span "Continue" at bounding box center [440, 196] width 20 height 6
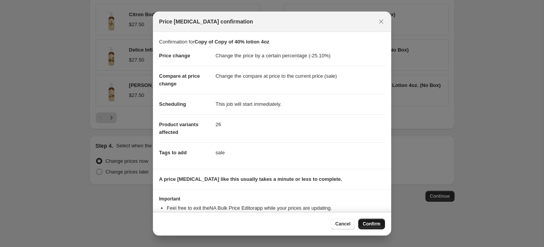
click at [372, 221] on span "Confirm" at bounding box center [372, 224] width 18 height 6
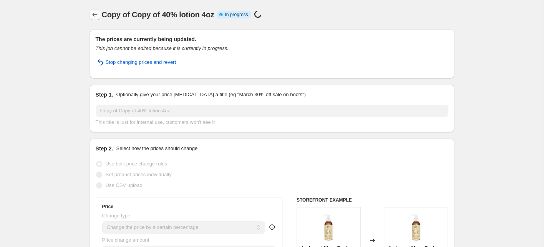
click at [94, 15] on icon "Price change jobs" at bounding box center [95, 15] width 8 height 8
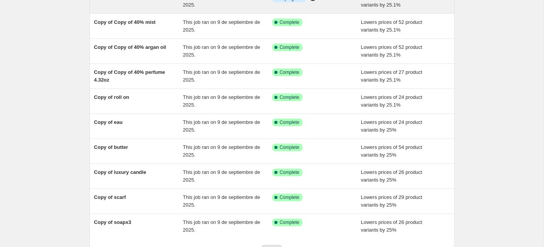
scroll to position [148, 0]
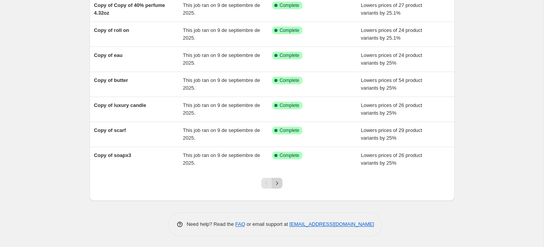
click at [279, 183] on icon "Next" at bounding box center [277, 183] width 8 height 8
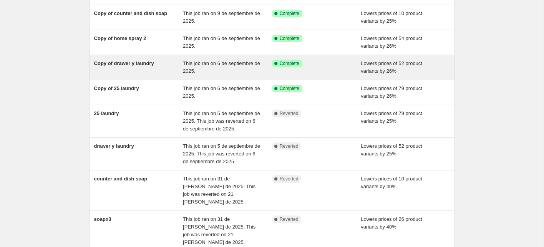
scroll to position [194, 0]
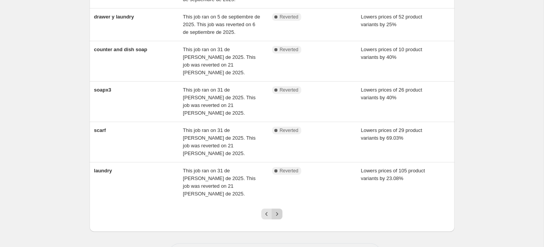
click at [277, 210] on icon "Next" at bounding box center [277, 214] width 8 height 8
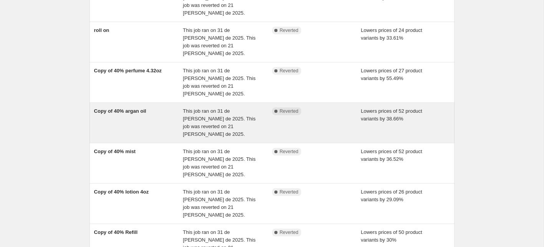
scroll to position [171, 0]
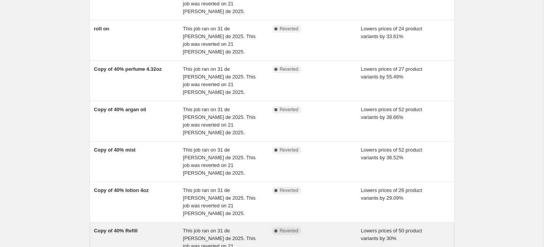
click at [140, 227] on div "Copy of 40% Refill" at bounding box center [138, 242] width 89 height 31
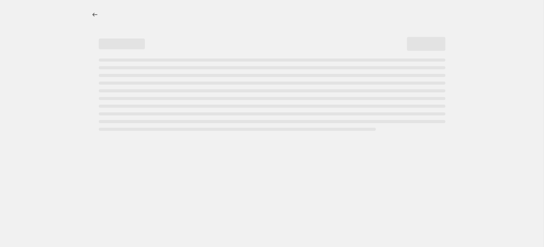
select select "percentage"
select select "collection"
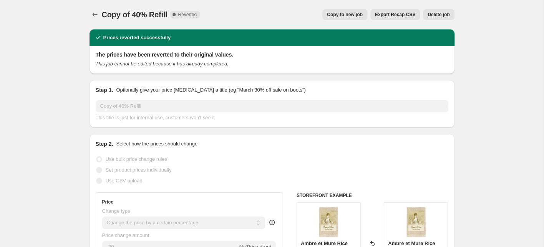
click at [336, 15] on span "Copy to new job" at bounding box center [345, 15] width 36 height 6
select select "percentage"
select select "collection"
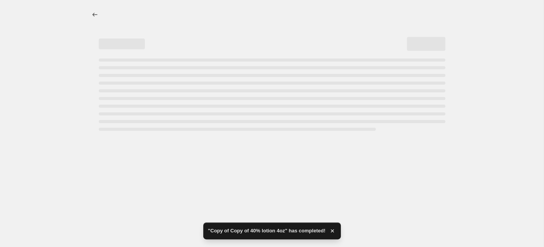
select select "percentage"
select select "collection"
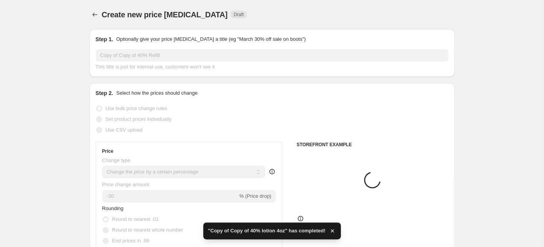
scroll to position [7, 0]
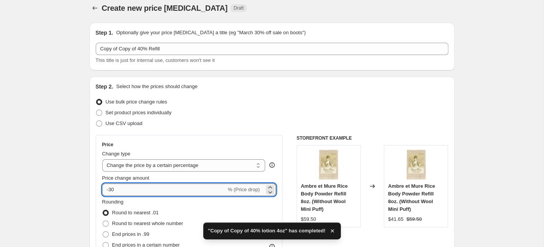
drag, startPoint x: 117, startPoint y: 187, endPoint x: 108, endPoint y: 186, distance: 8.9
click at [108, 186] on input "-30" at bounding box center [164, 189] width 124 height 12
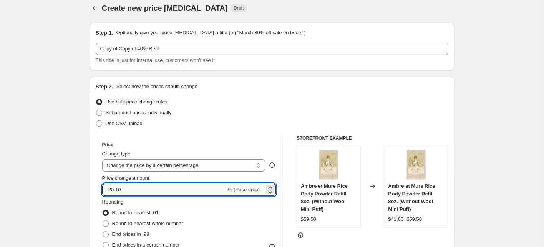
type input "-25.10"
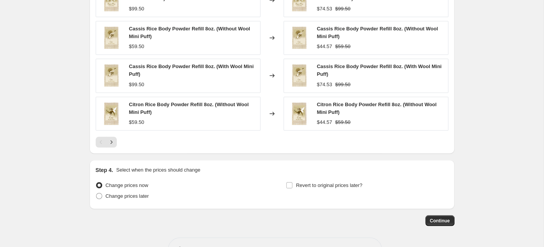
scroll to position [662, 0]
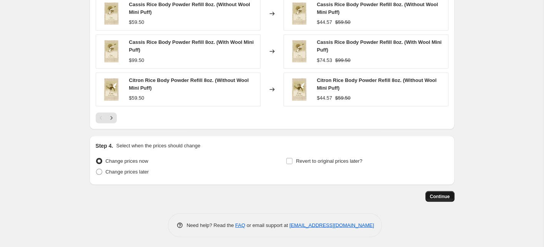
click at [435, 194] on span "Continue" at bounding box center [440, 196] width 20 height 6
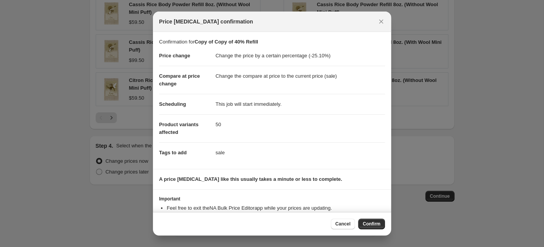
click at [370, 218] on button "Confirm" at bounding box center [371, 223] width 27 height 11
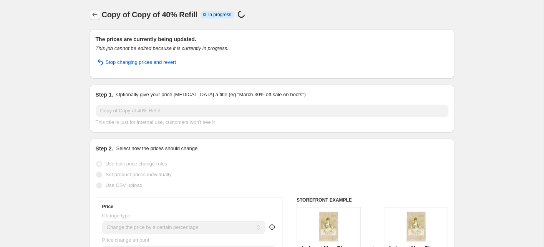
click at [95, 13] on icon "Price change jobs" at bounding box center [95, 15] width 8 height 8
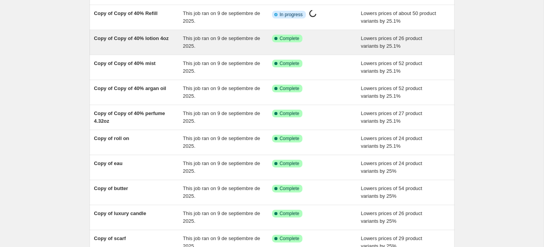
scroll to position [148, 0]
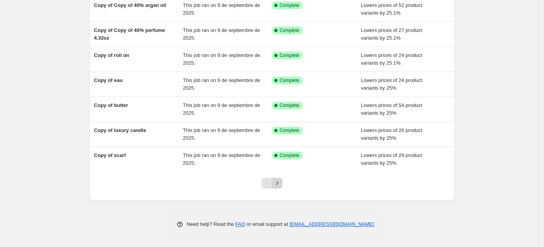
click at [276, 184] on icon "Next" at bounding box center [277, 183] width 8 height 8
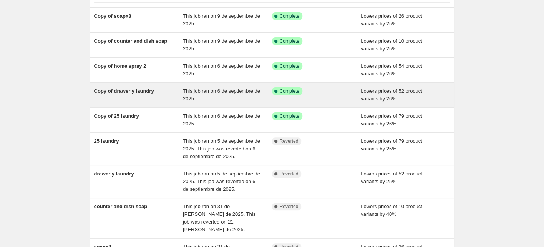
scroll to position [187, 0]
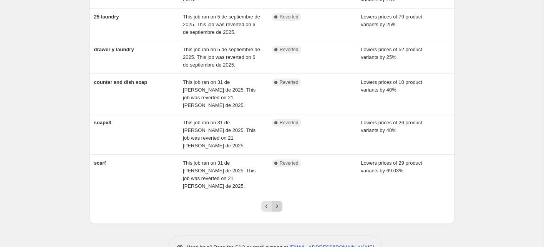
click at [279, 202] on icon "Next" at bounding box center [277, 206] width 8 height 8
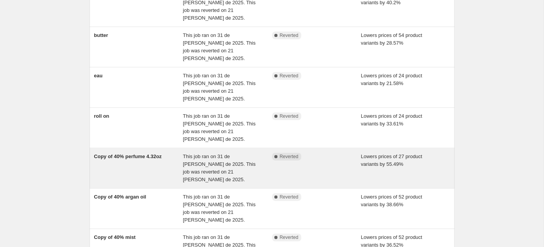
scroll to position [225, 0]
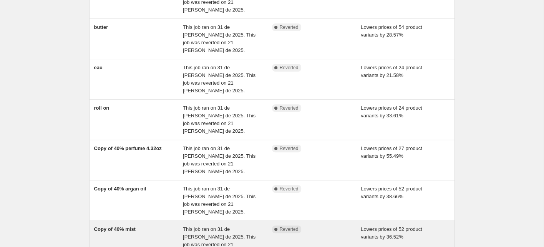
scroll to position [204, 0]
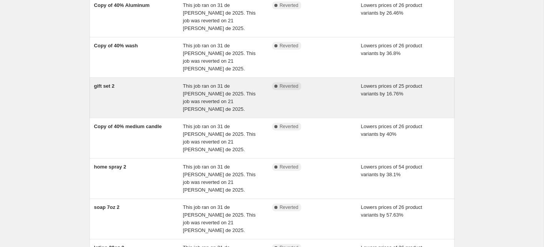
scroll to position [194, 0]
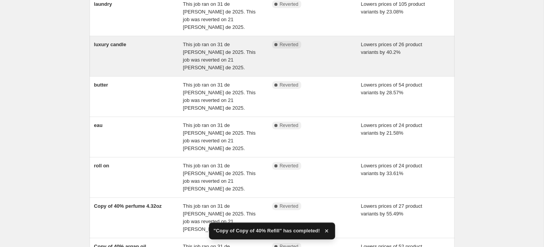
scroll to position [225, 0]
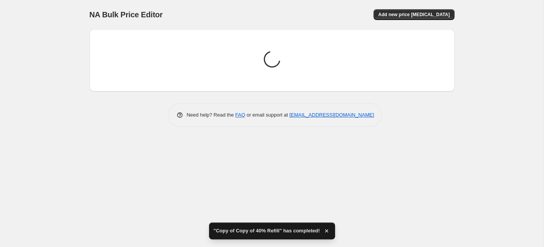
scroll to position [0, 0]
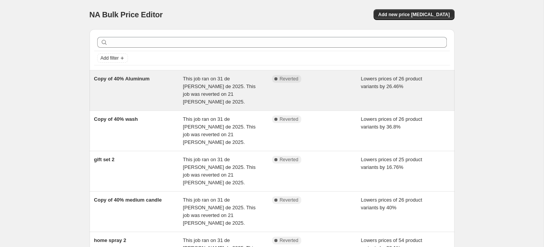
click at [138, 84] on div "Copy of 40% Aluminum" at bounding box center [138, 90] width 89 height 31
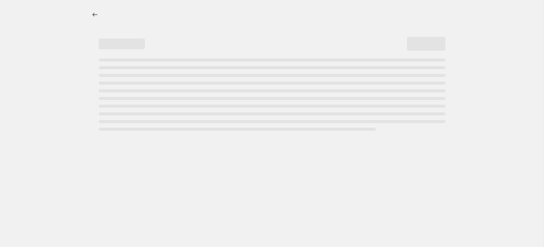
select select "percentage"
select select "collection"
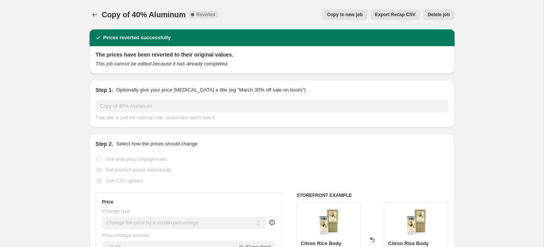
click at [340, 16] on span "Copy to new job" at bounding box center [345, 15] width 36 height 6
select select "percentage"
select select "collection"
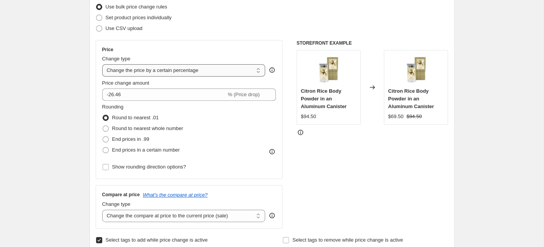
scroll to position [112, 0]
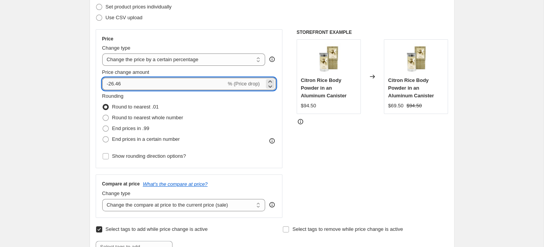
drag, startPoint x: 114, startPoint y: 84, endPoint x: 141, endPoint y: 84, distance: 27.3
click at [141, 84] on input "-26.46" at bounding box center [164, 84] width 124 height 12
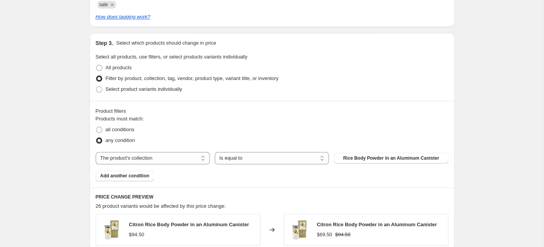
scroll to position [402, 0]
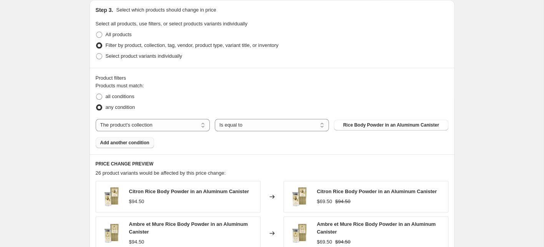
type input "-25.10"
click at [133, 143] on span "Add another condition" at bounding box center [124, 143] width 49 height 6
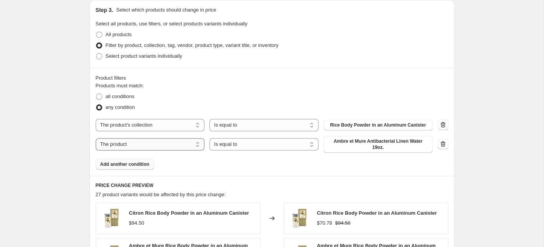
select select "collection"
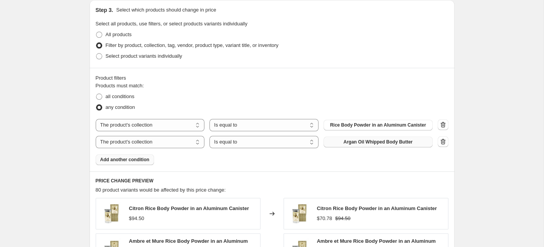
click at [359, 141] on span "Argan Oil Whipped Body Butter" at bounding box center [378, 142] width 69 height 6
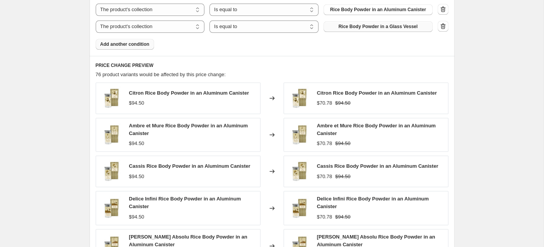
scroll to position [608, 0]
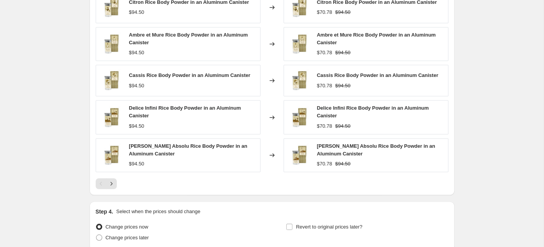
click at [110, 183] on icon "Next" at bounding box center [112, 183] width 8 height 8
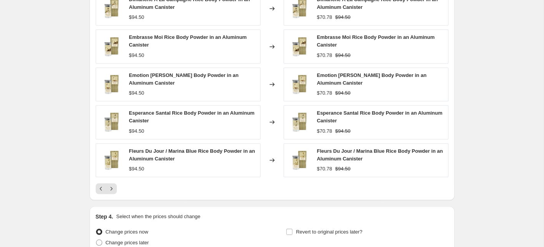
click at [110, 181] on div "Dimanche A La Campagne Rice Body Powder in an Aluminum Canister $94.50 Changed …" at bounding box center [272, 93] width 353 height 202
click at [113, 186] on icon "Next" at bounding box center [112, 188] width 8 height 8
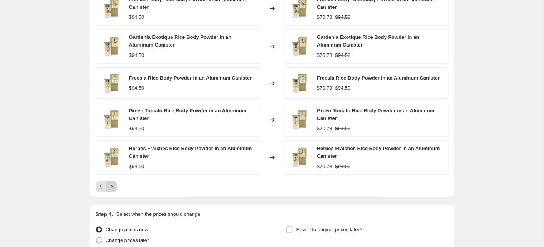
click at [111, 185] on icon "Next" at bounding box center [112, 186] width 8 height 8
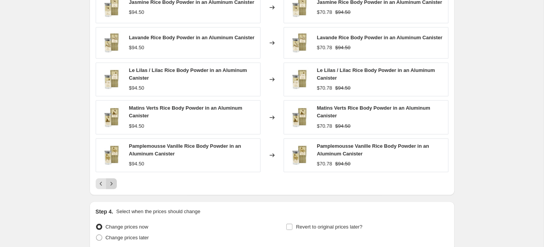
click at [111, 182] on icon "Next" at bounding box center [112, 183] width 8 height 8
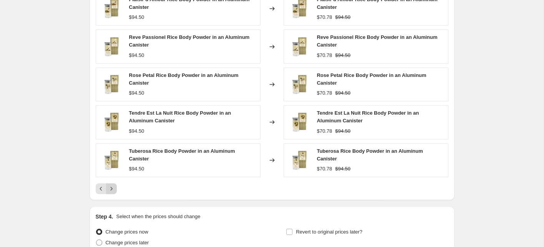
click at [112, 184] on icon "Next" at bounding box center [112, 188] width 8 height 8
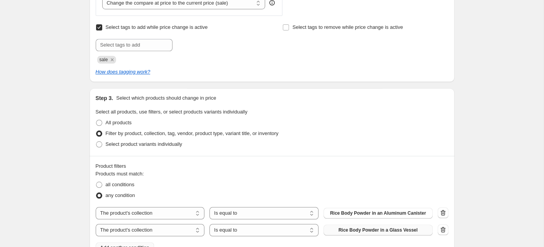
scroll to position [679, 0]
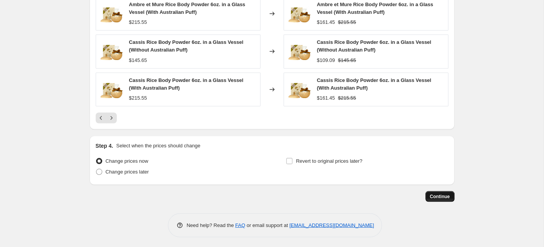
click at [441, 196] on span "Continue" at bounding box center [440, 196] width 20 height 6
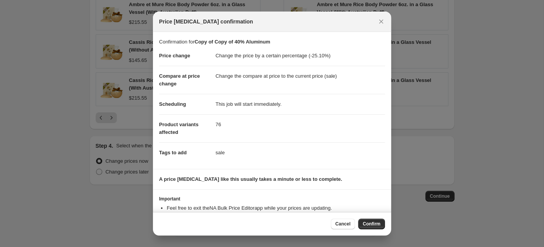
click at [368, 224] on span "Confirm" at bounding box center [372, 224] width 18 height 6
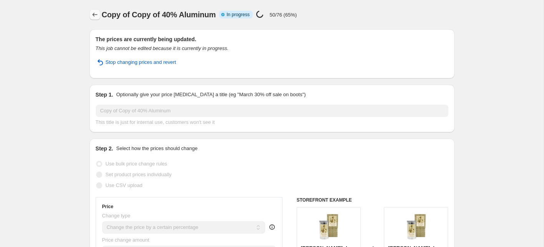
click at [95, 15] on icon "Price change jobs" at bounding box center [95, 15] width 8 height 8
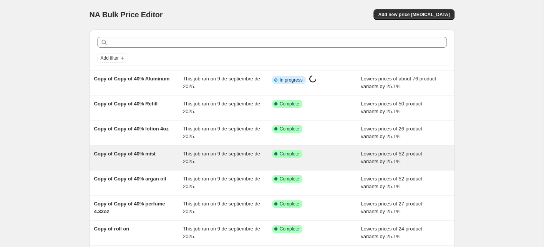
scroll to position [148, 0]
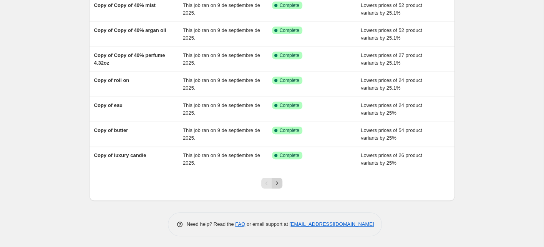
click at [276, 182] on icon "Next" at bounding box center [277, 183] width 8 height 8
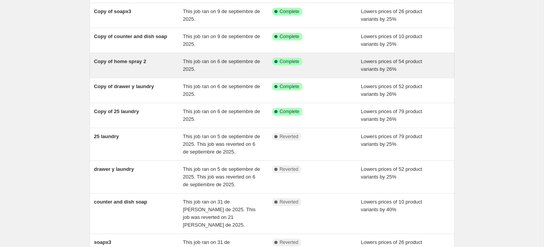
scroll to position [179, 0]
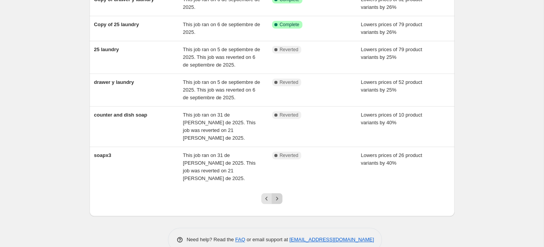
click at [281, 194] on icon "Next" at bounding box center [277, 198] width 8 height 8
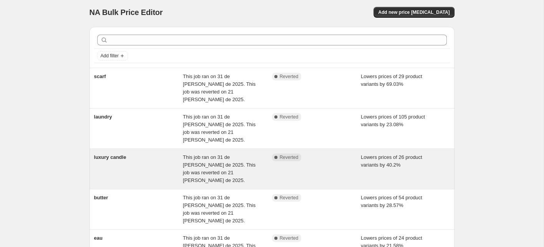
scroll to position [225, 0]
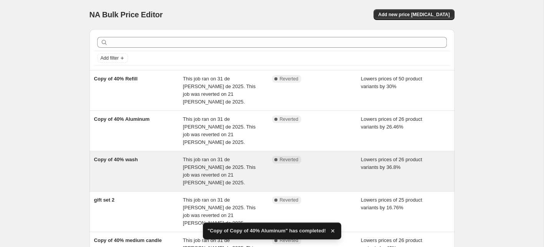
click at [142, 156] on div "Copy of 40% wash" at bounding box center [138, 171] width 89 height 31
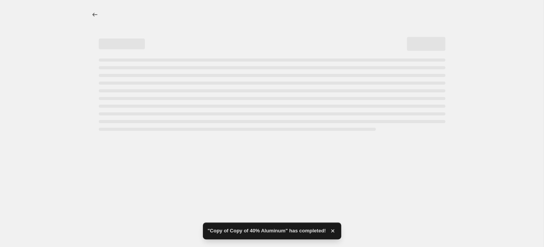
select select "percentage"
select select "collection"
